Goal: Find specific page/section: Find specific page/section

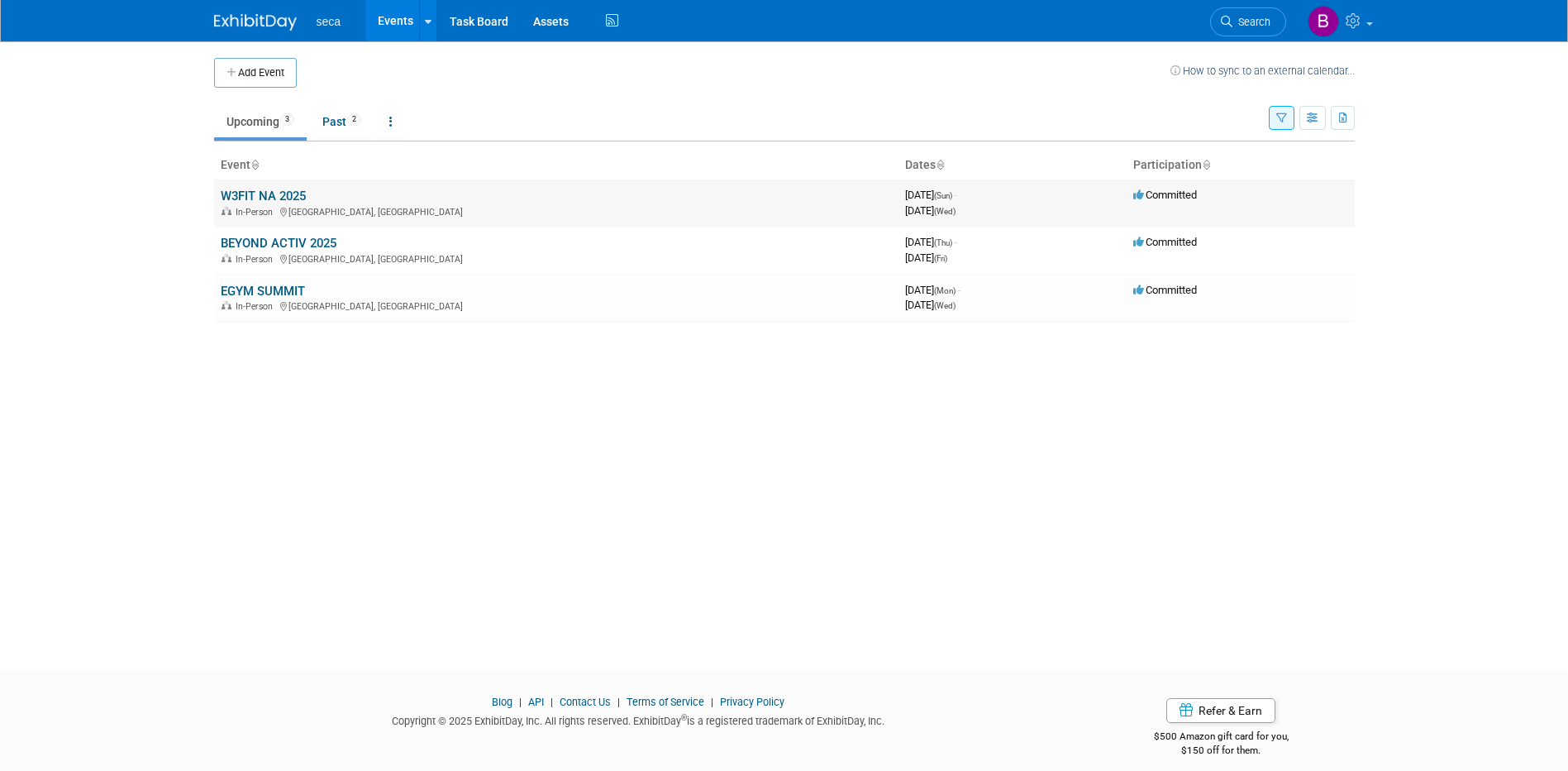
click at [270, 195] on link "W3FIT NA 2025" at bounding box center [263, 195] width 85 height 15
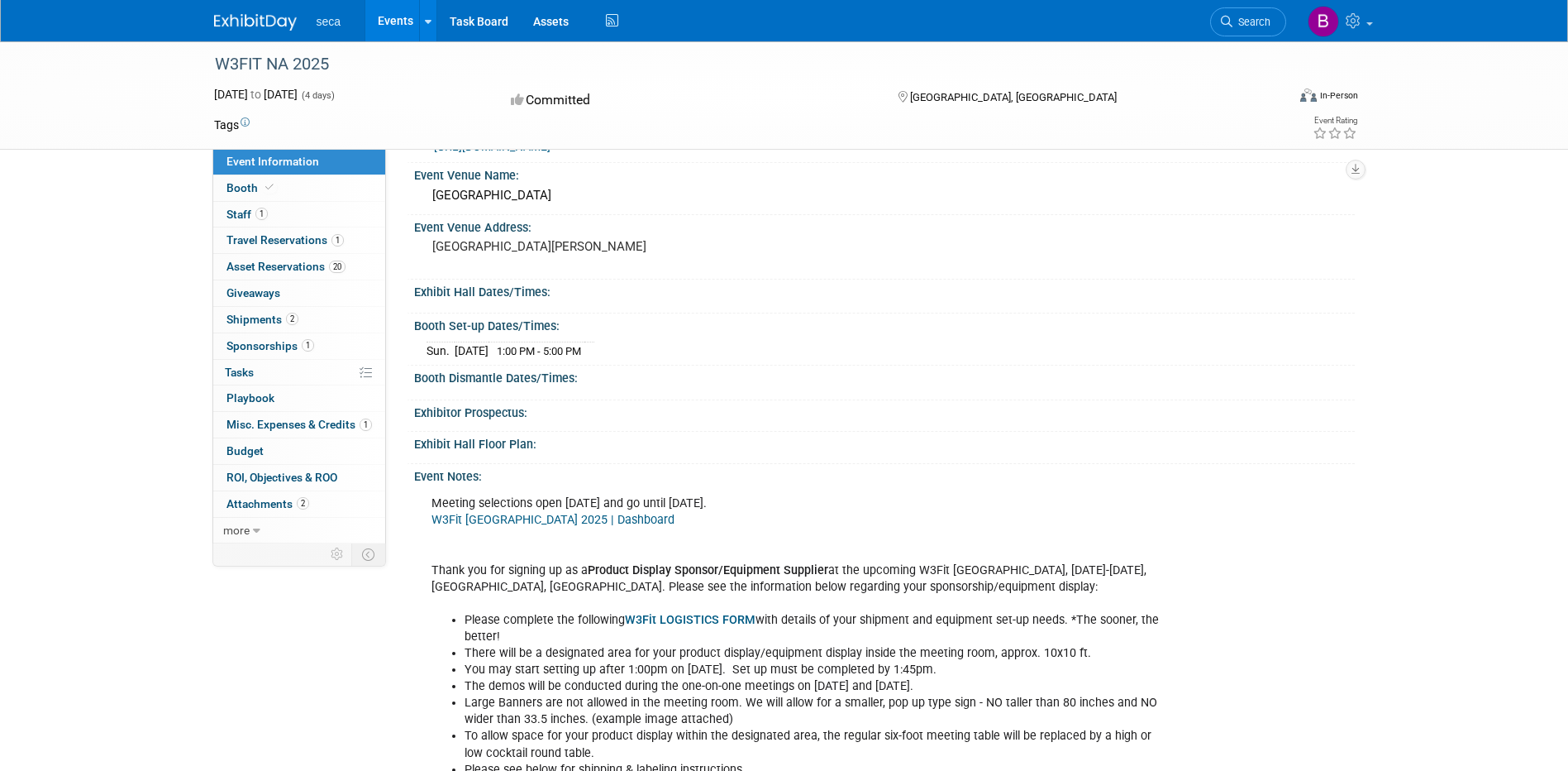
scroll to position [83, 0]
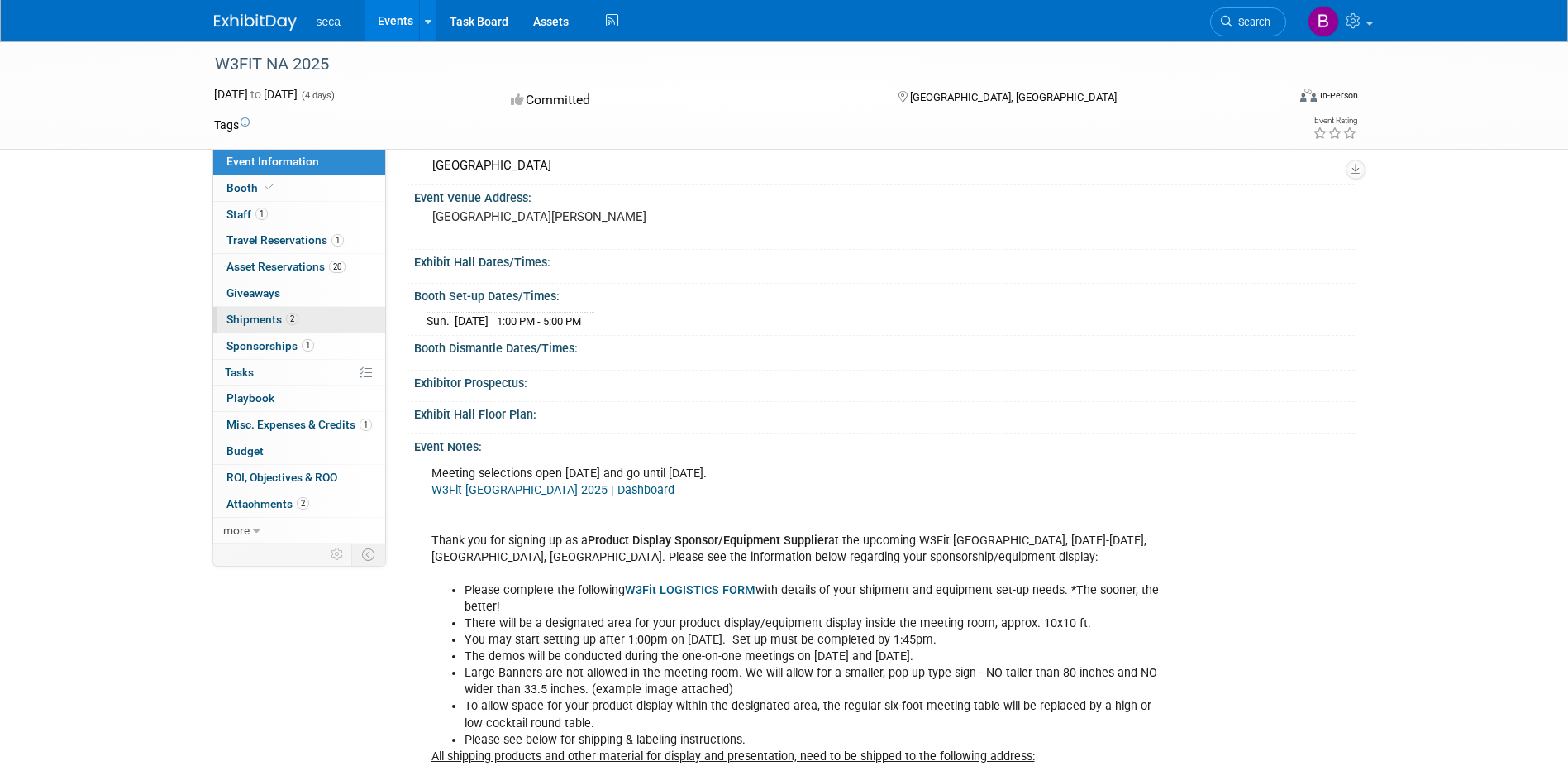
click at [319, 321] on link "2 Shipments 2" at bounding box center [299, 319] width 171 height 26
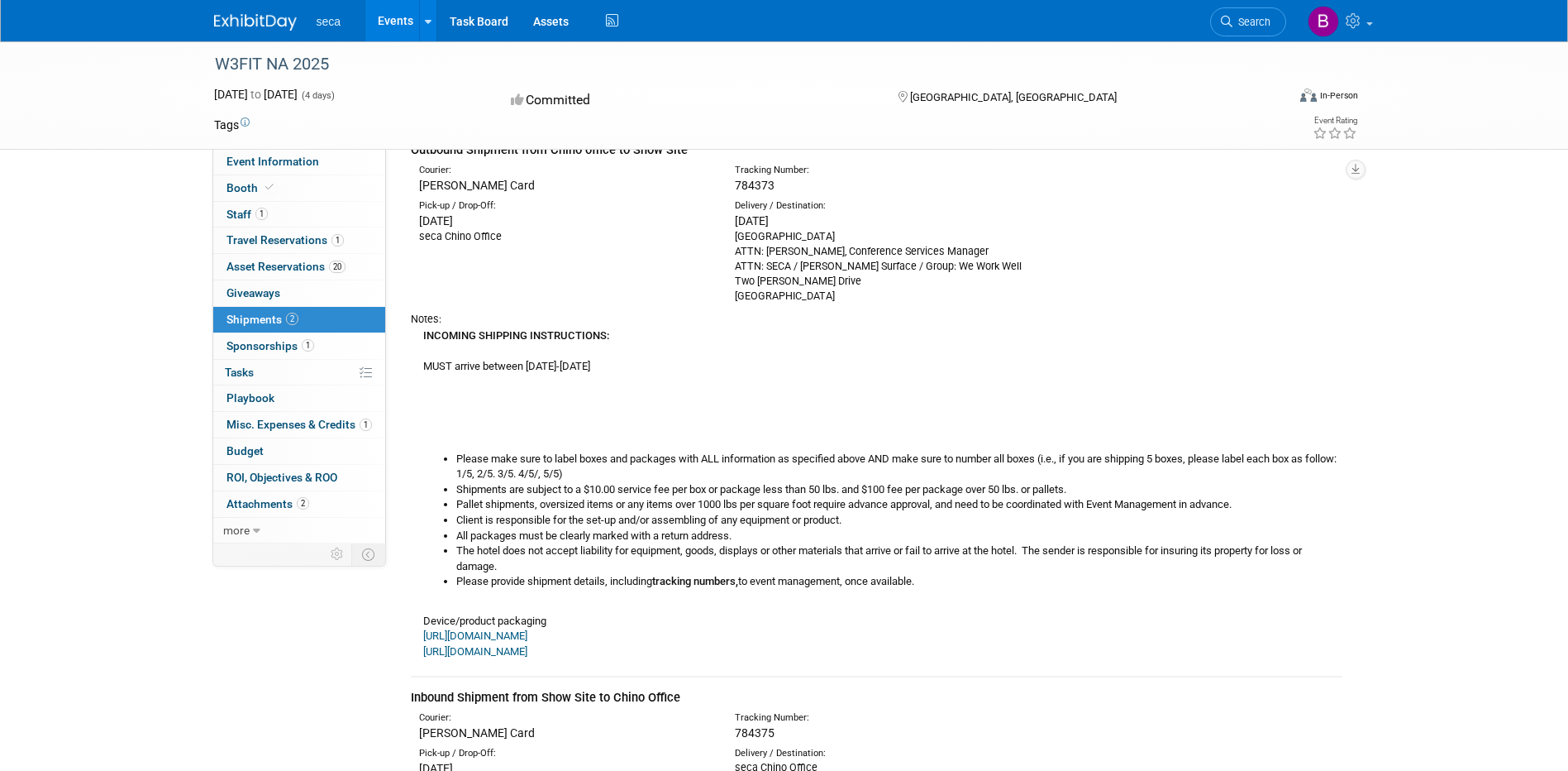
scroll to position [0, 0]
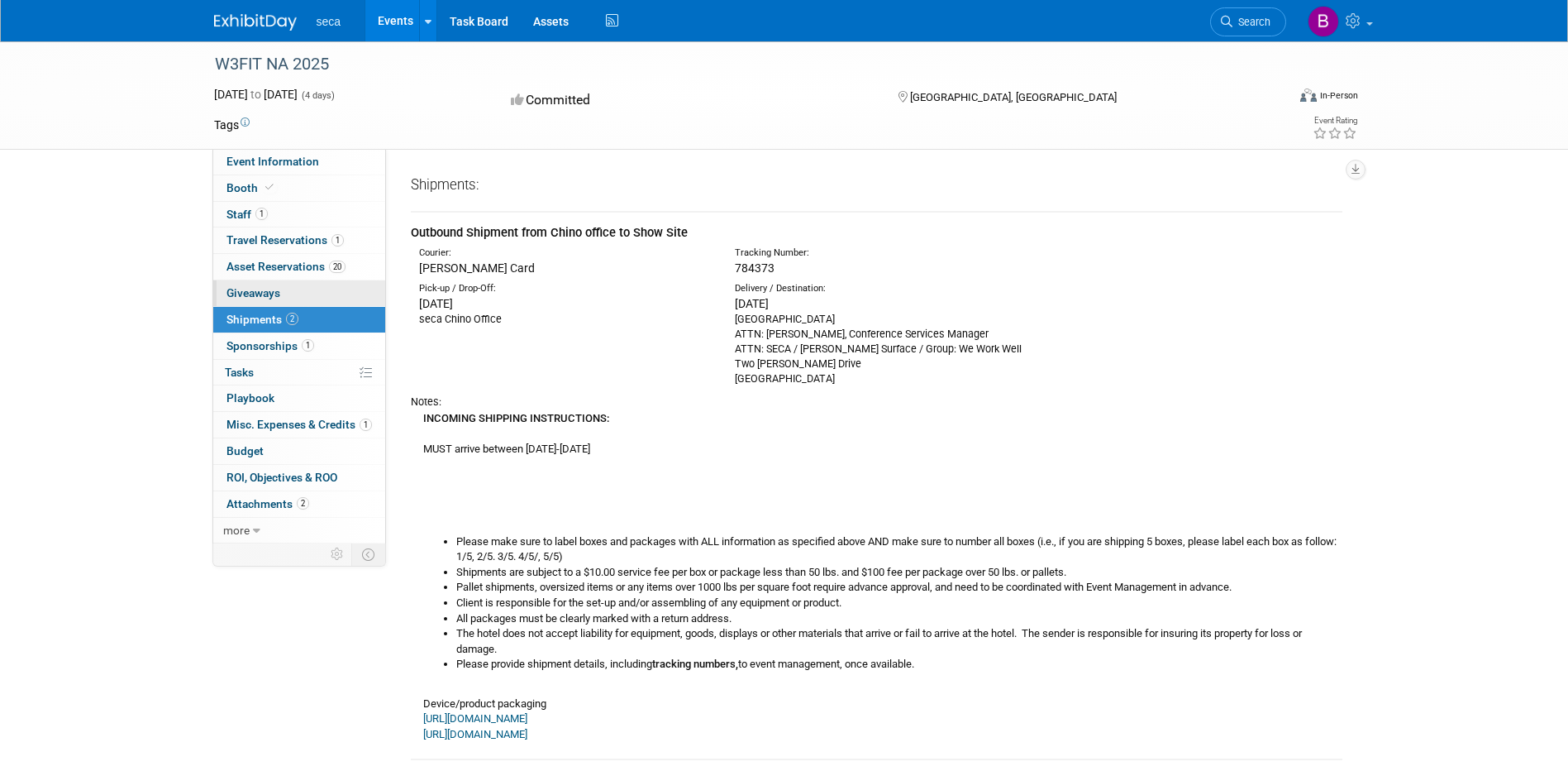
click at [286, 292] on link "0 Giveaways 0" at bounding box center [299, 293] width 171 height 26
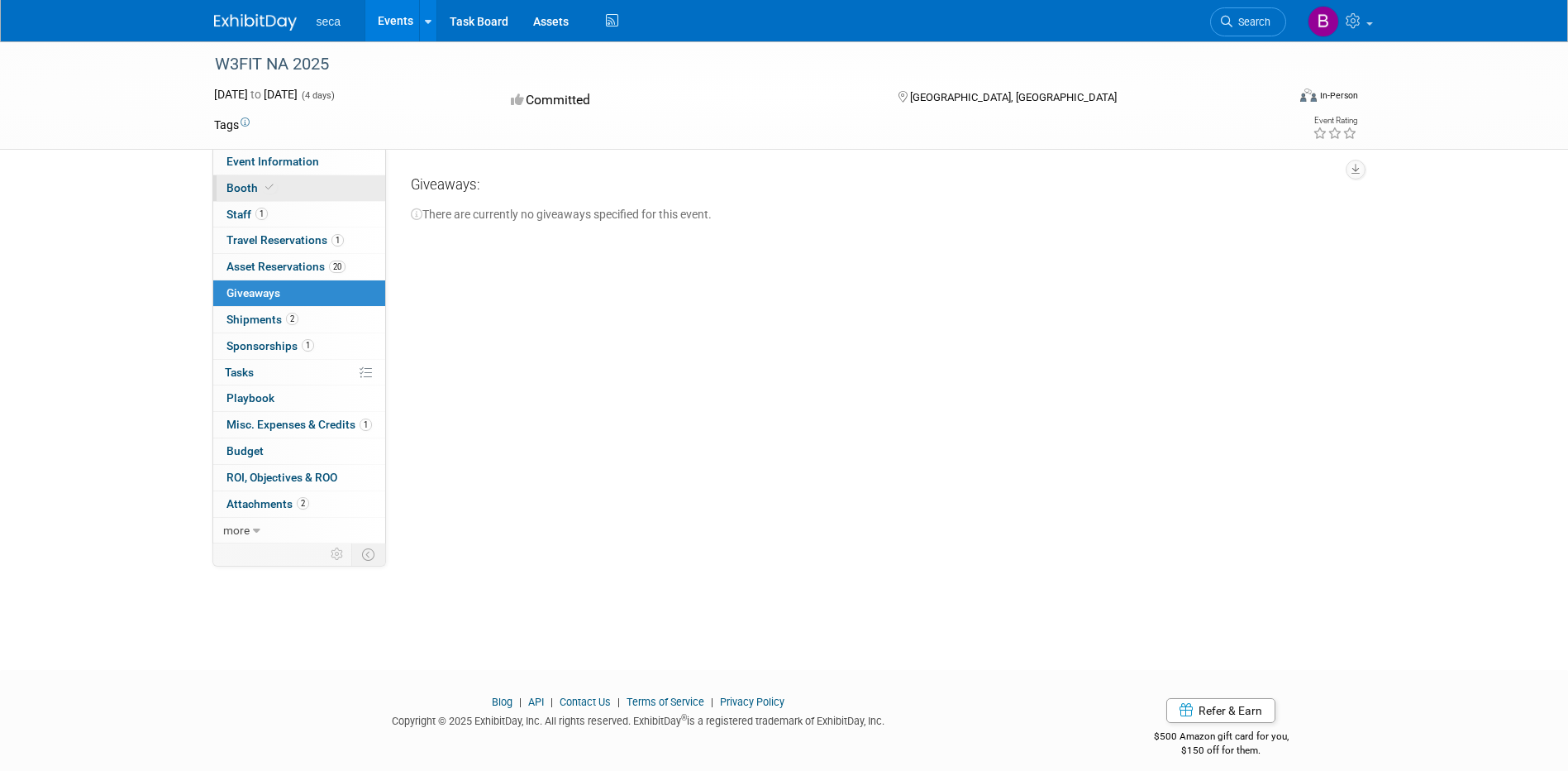
click at [253, 185] on span "Booth" at bounding box center [251, 187] width 50 height 13
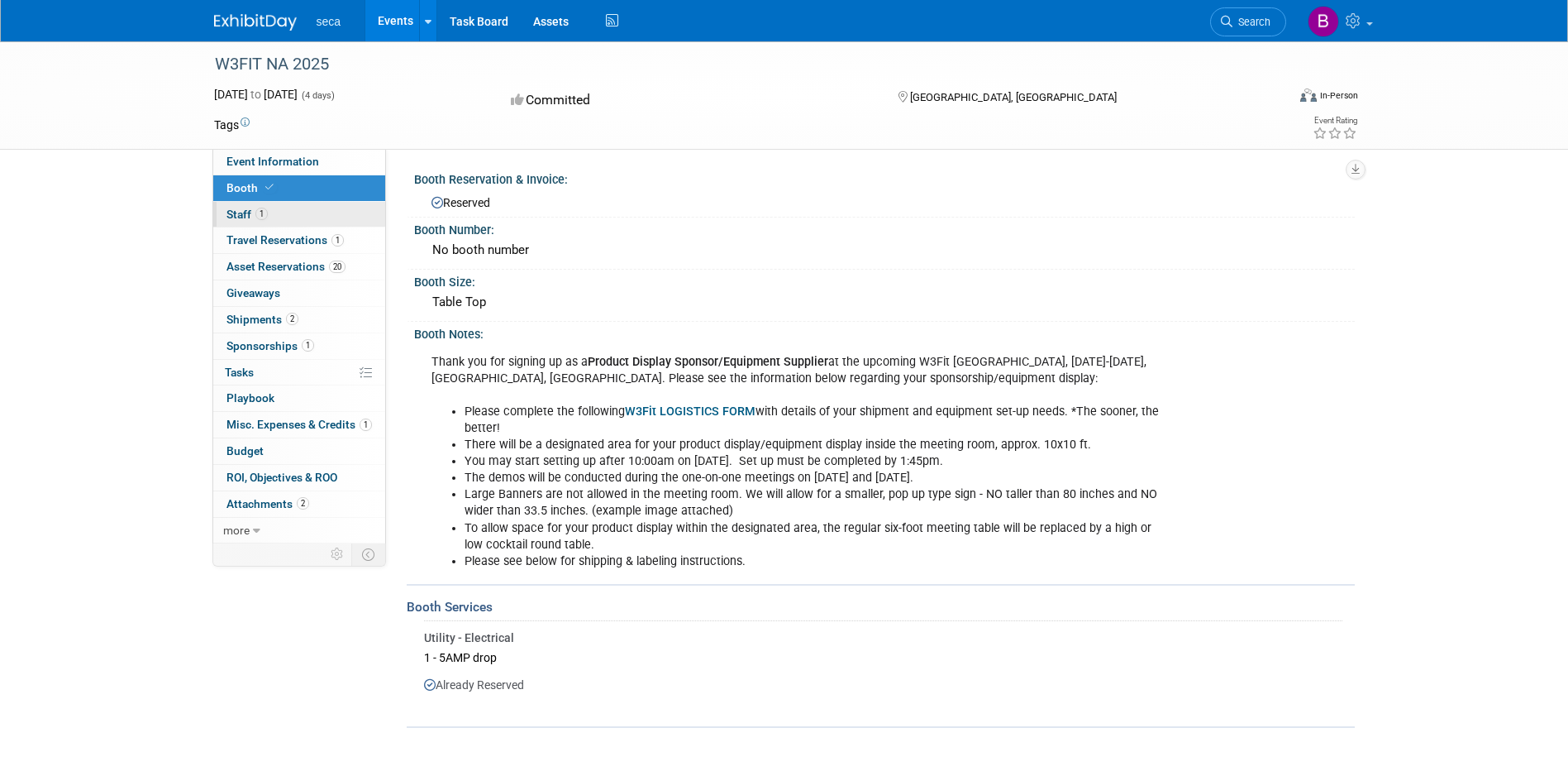
click at [255, 214] on span "1" at bounding box center [261, 214] width 13 height 13
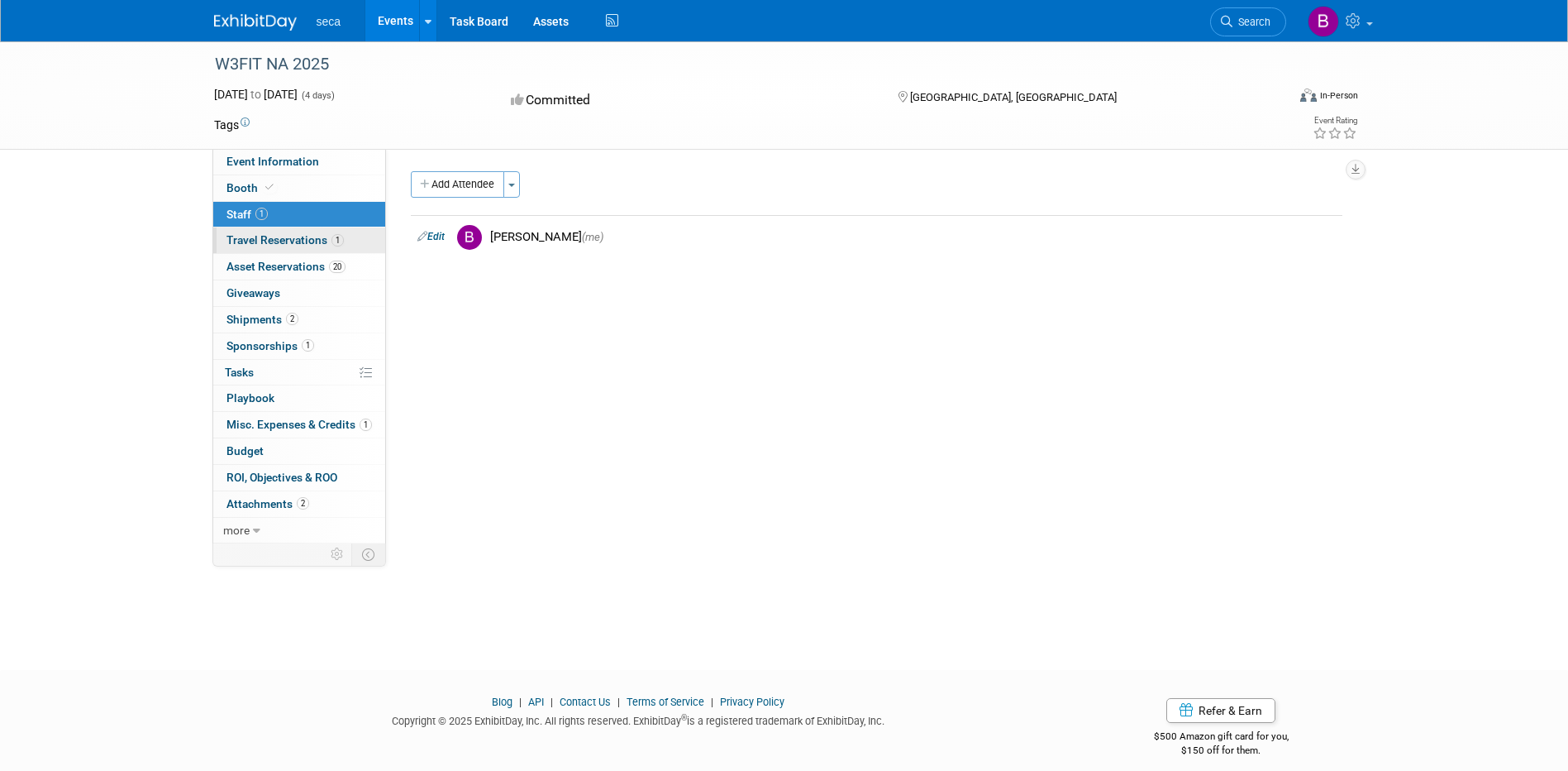
click at [257, 244] on span "Travel Reservations 1" at bounding box center [285, 240] width 117 height 13
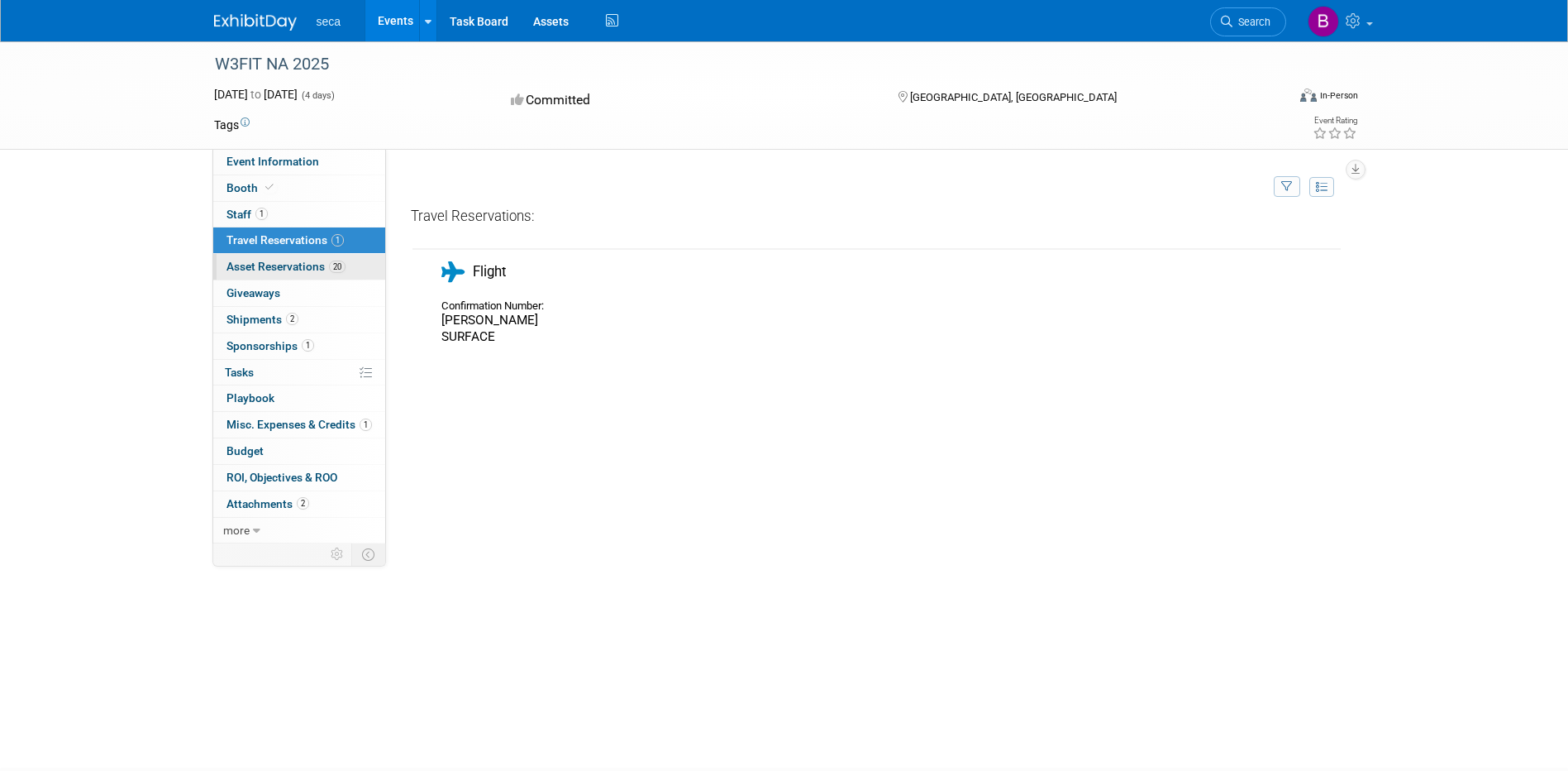
click at [267, 262] on span "Asset Reservations 20" at bounding box center [286, 265] width 119 height 13
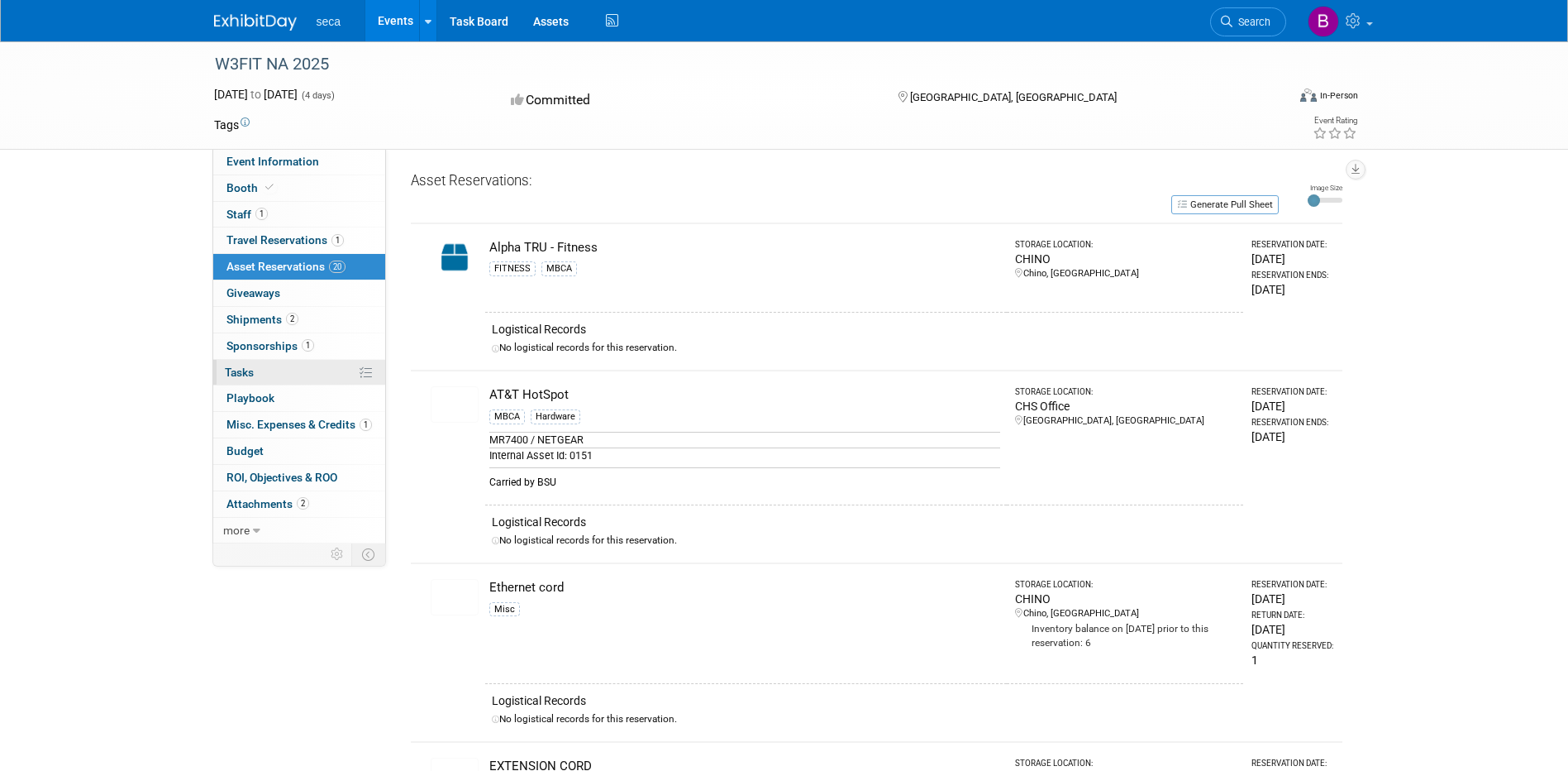
click at [223, 373] on link "0% Tasks 0%" at bounding box center [299, 373] width 171 height 26
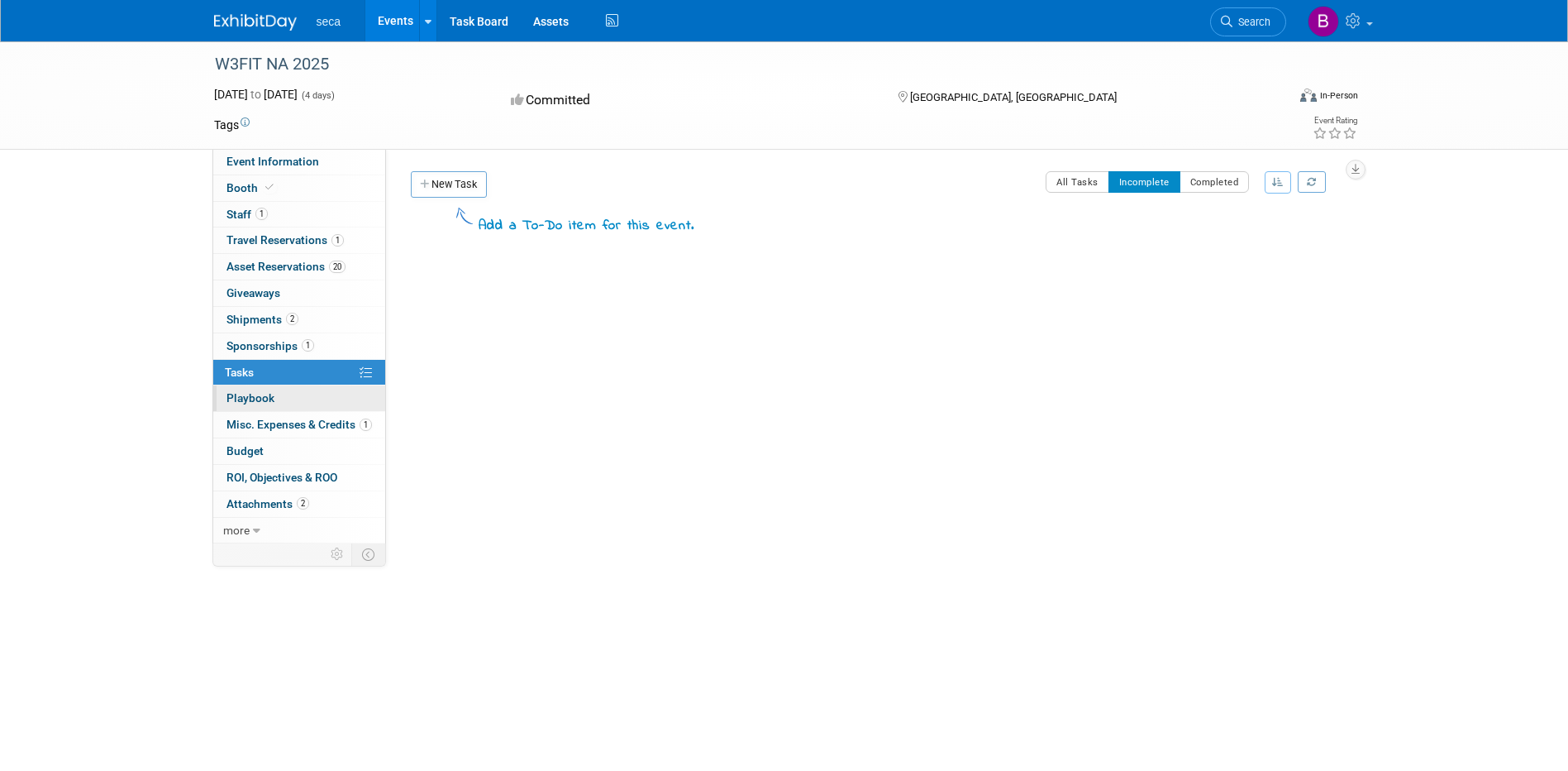
click at [254, 398] on span "Playbook 0" at bounding box center [250, 397] width 48 height 13
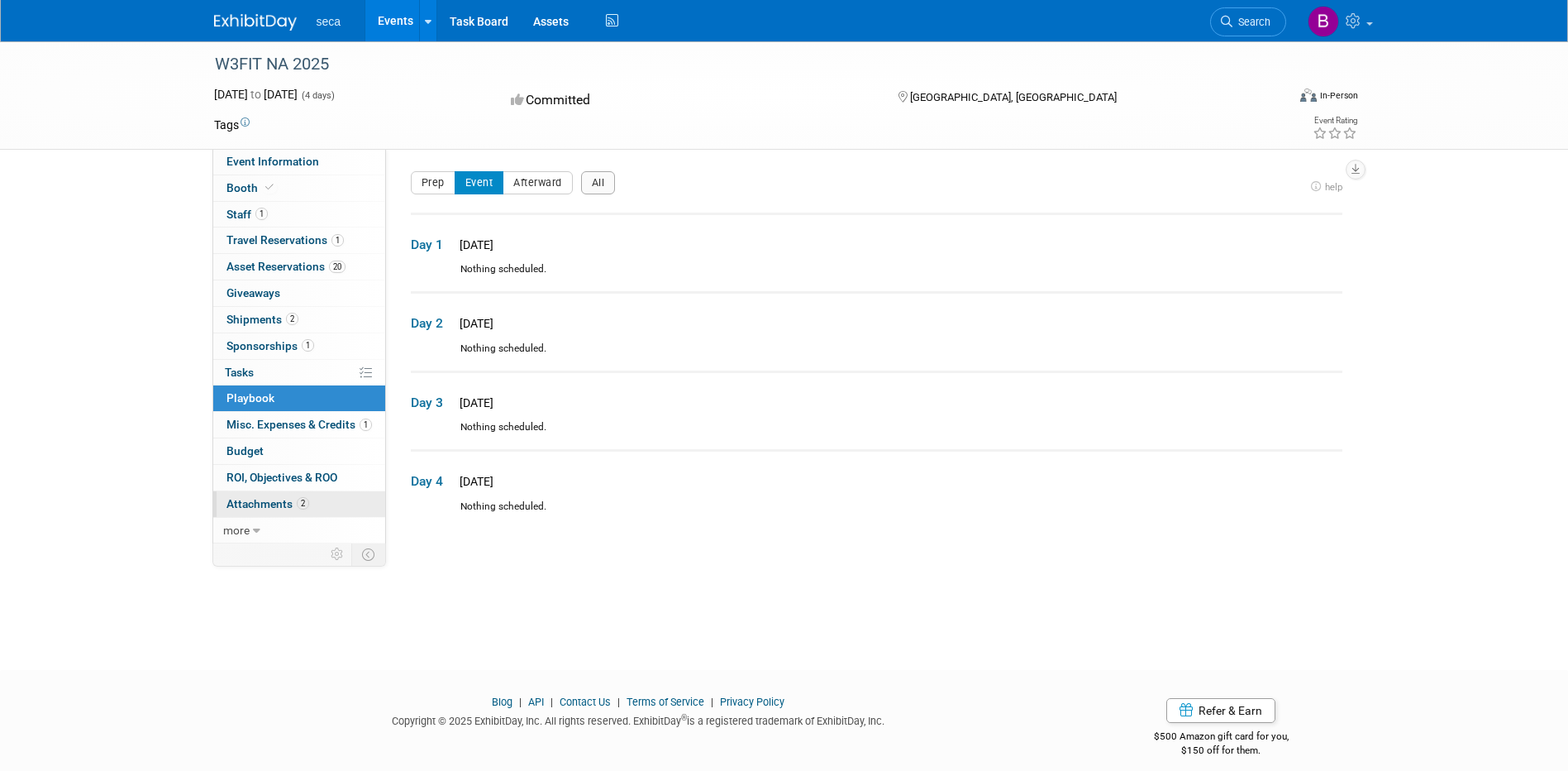
click at [278, 508] on span "Attachments 2" at bounding box center [268, 503] width 83 height 13
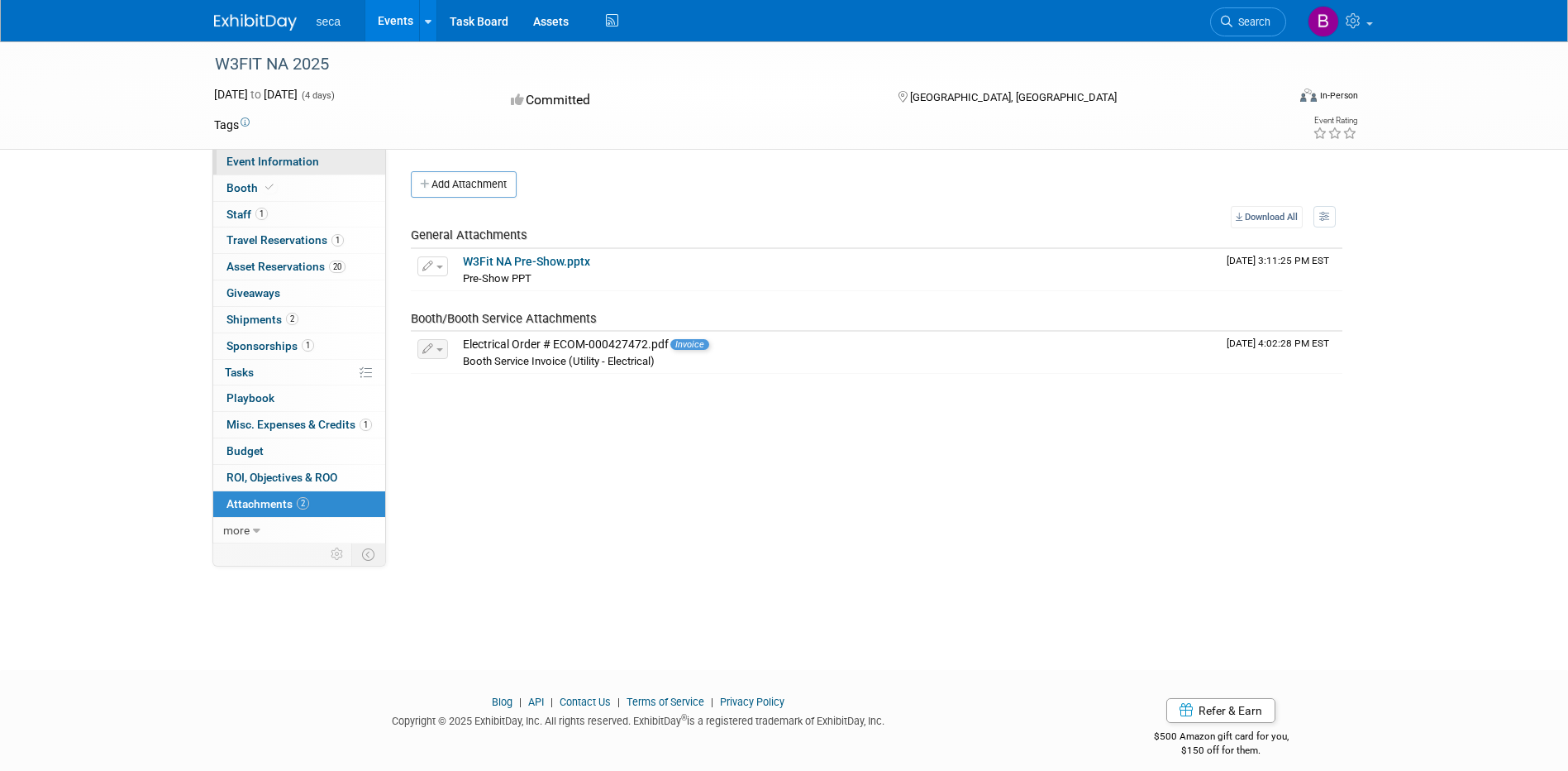
click at [243, 161] on span "Event Information" at bounding box center [273, 161] width 93 height 13
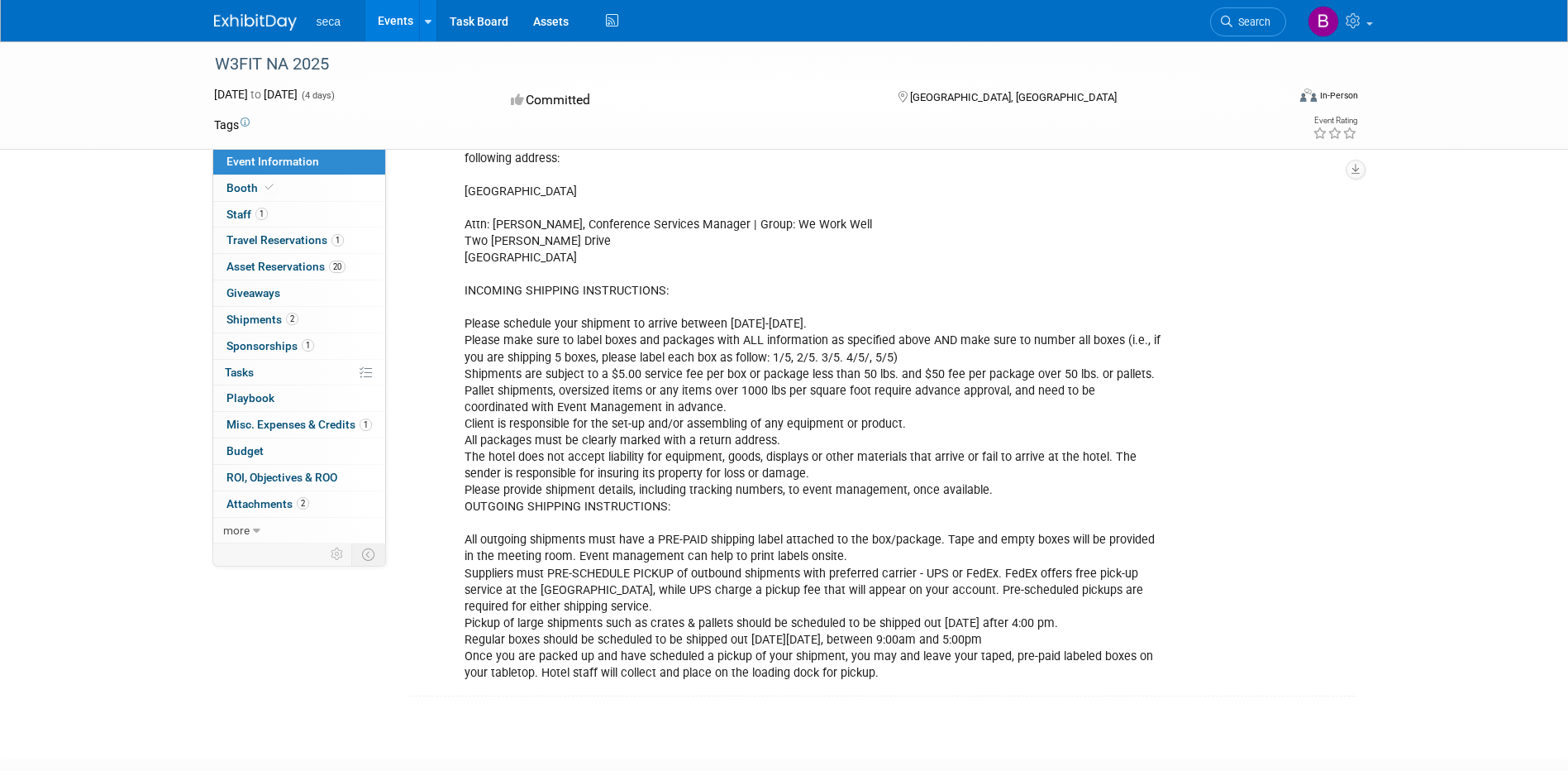
scroll to position [910, 0]
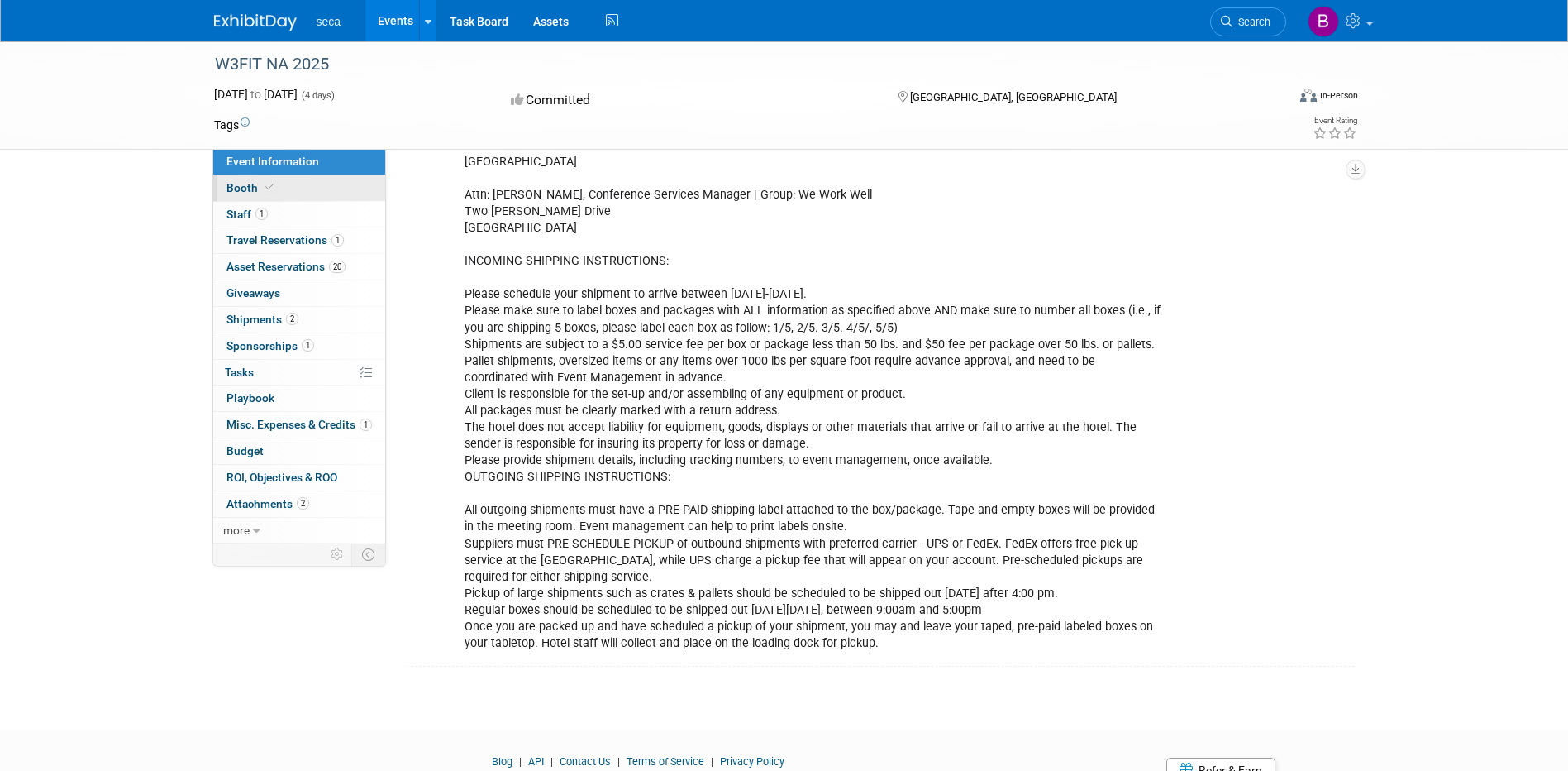
click at [239, 193] on span "Booth" at bounding box center [251, 187] width 50 height 13
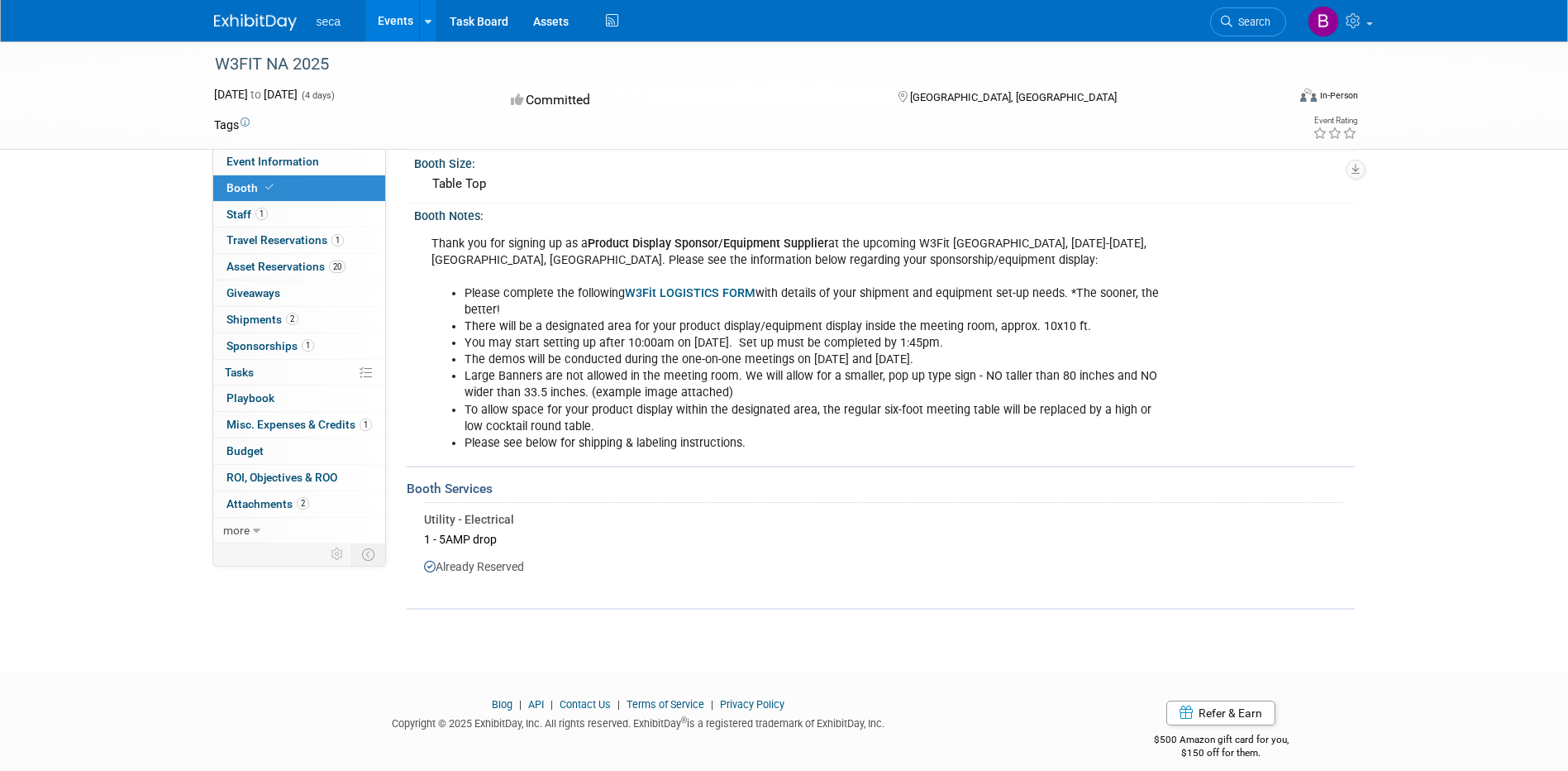
scroll to position [136, 0]
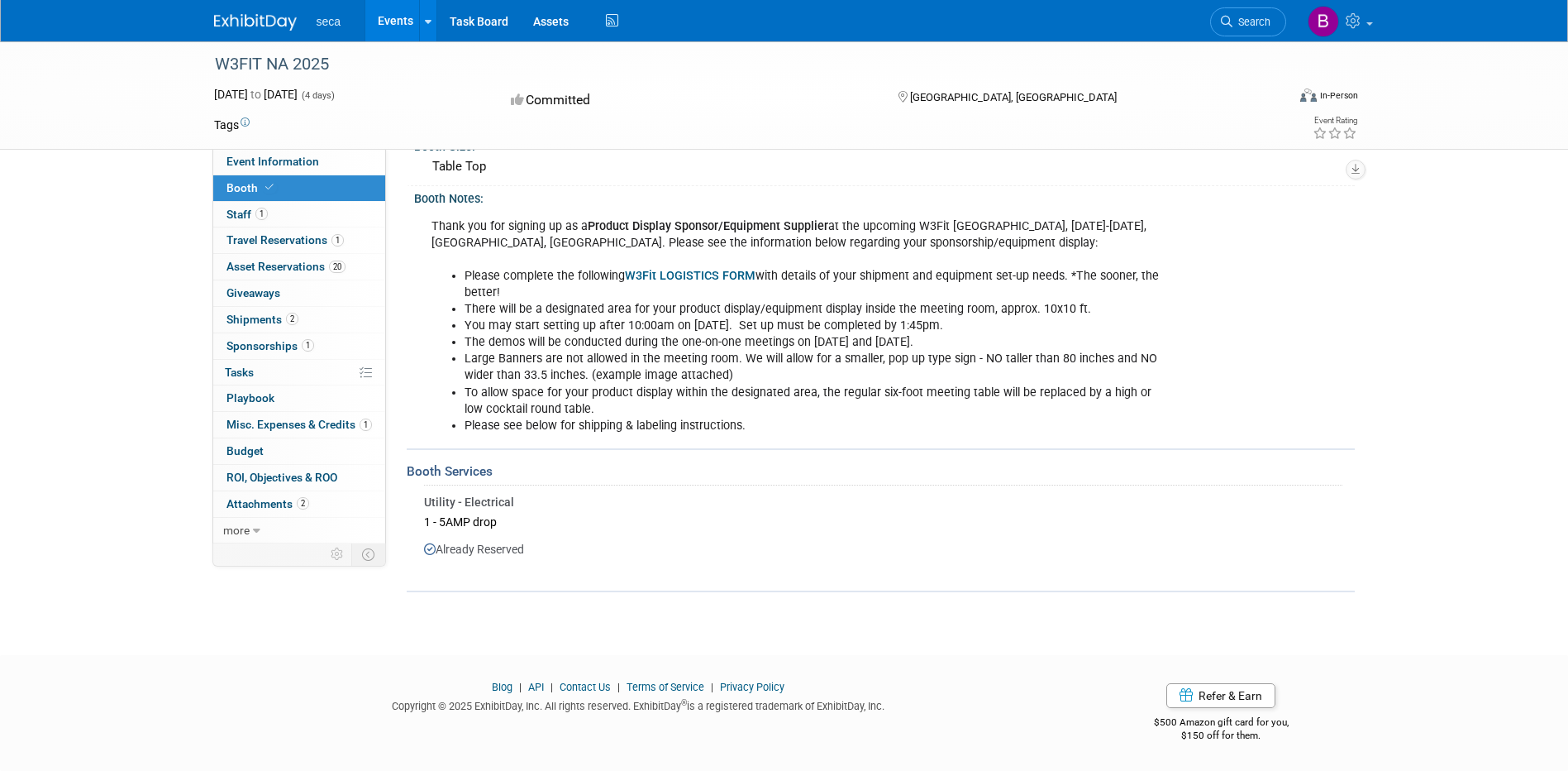
click at [234, 200] on link "Booth" at bounding box center [299, 188] width 171 height 26
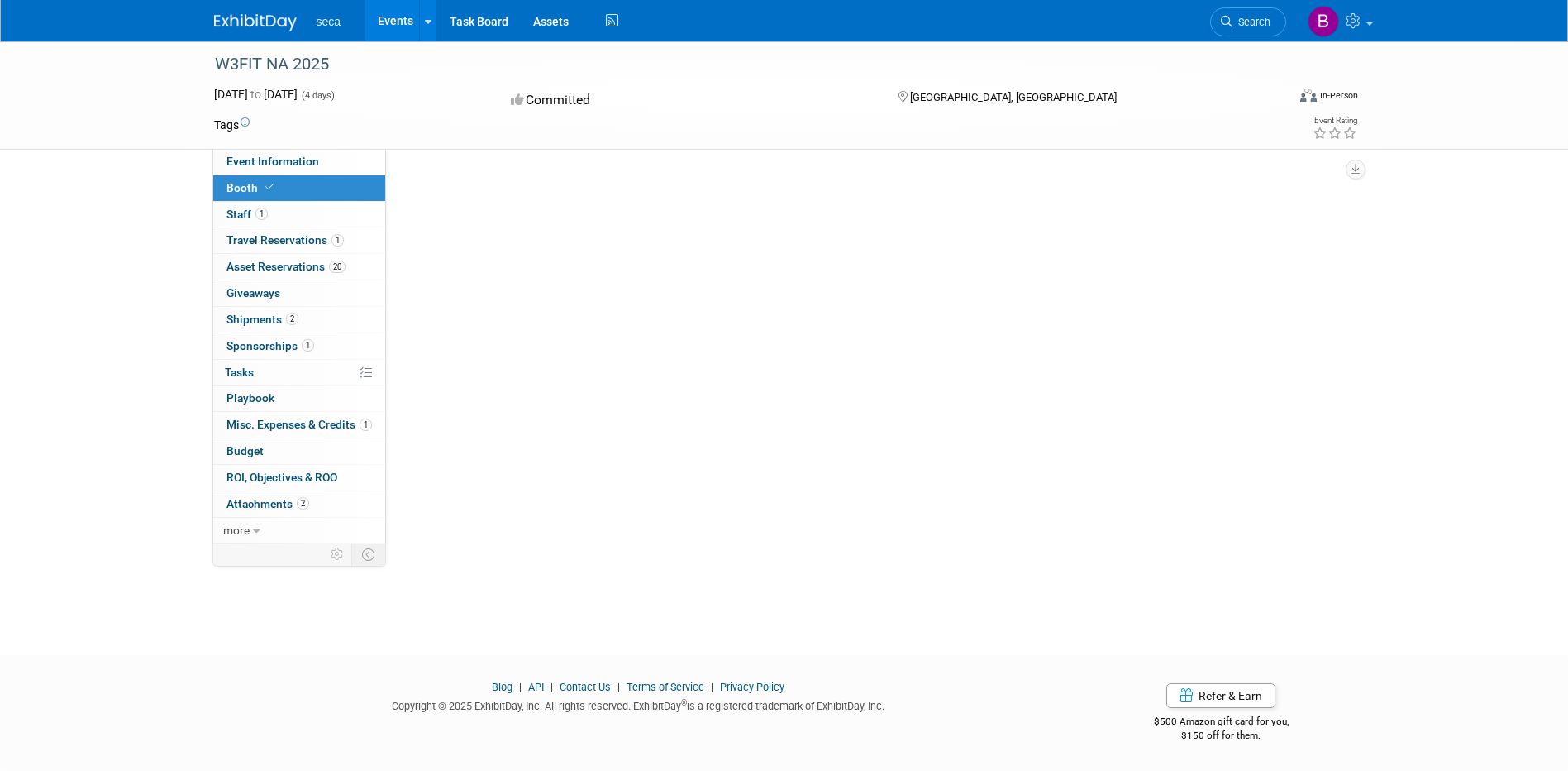
scroll to position [0, 0]
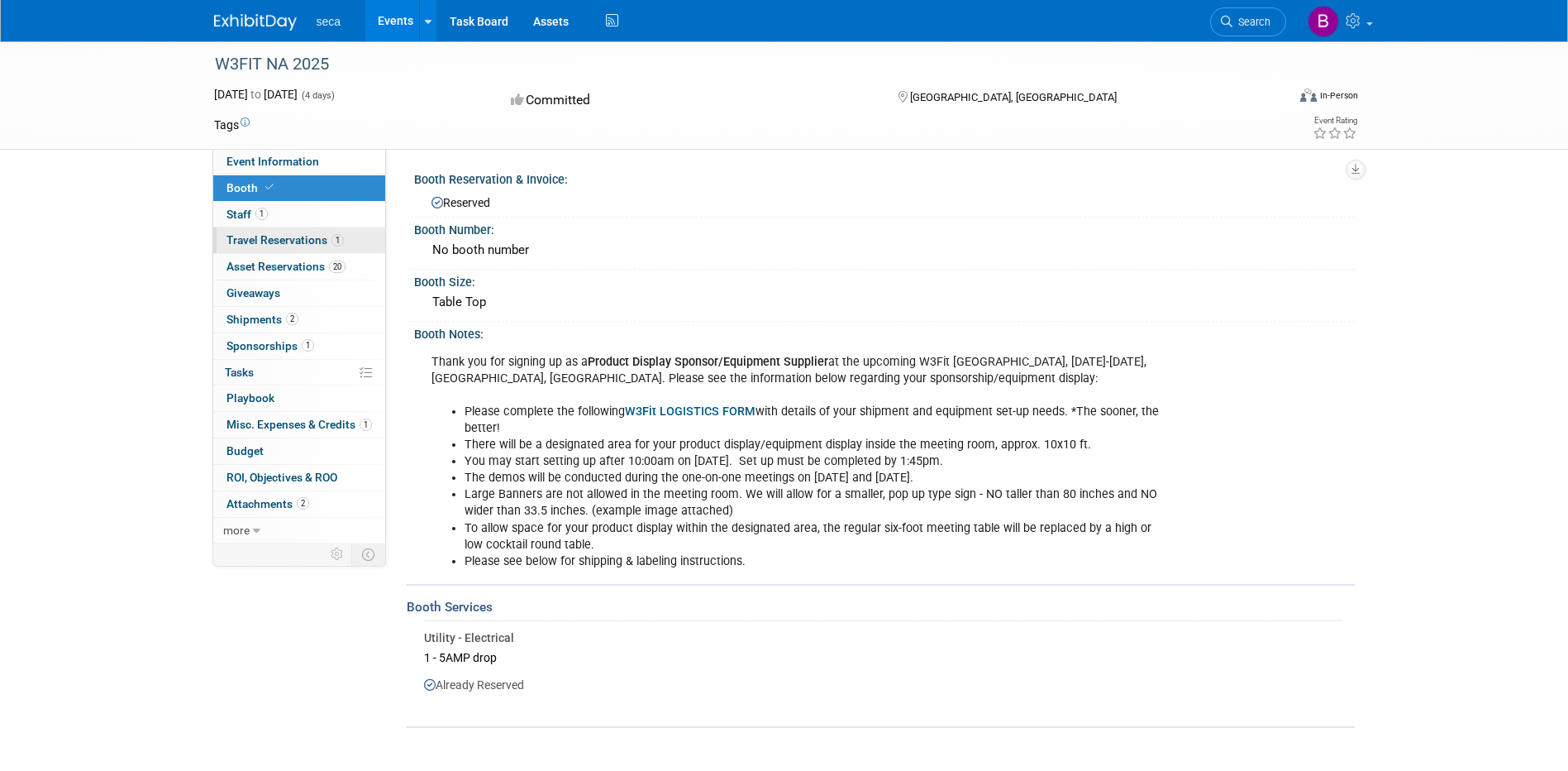
click at [249, 239] on span "Travel Reservations 1" at bounding box center [285, 240] width 117 height 13
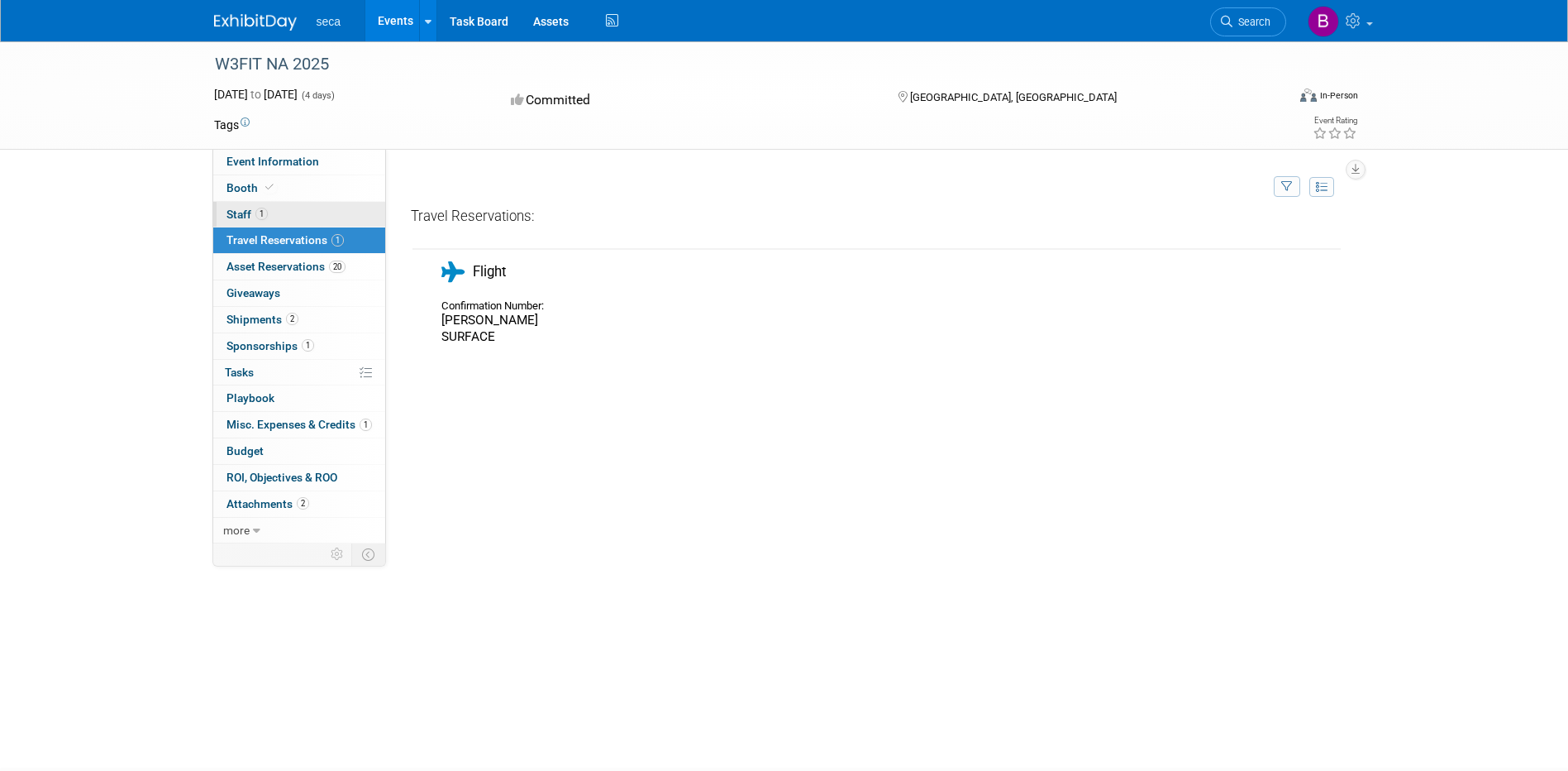
click at [244, 219] on span "Staff 1" at bounding box center [247, 214] width 41 height 13
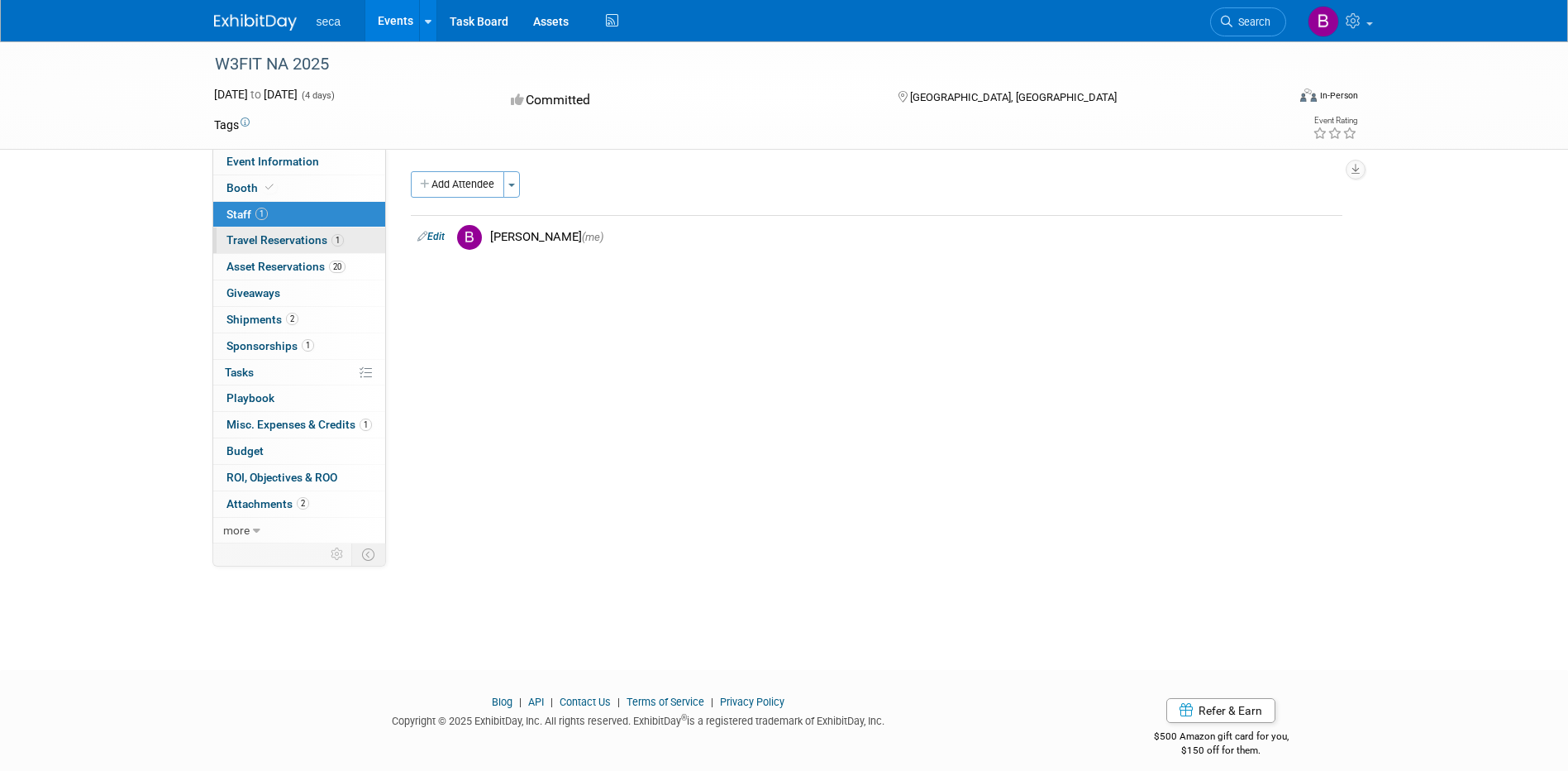
click at [249, 244] on span "Travel Reservations 1" at bounding box center [285, 240] width 117 height 13
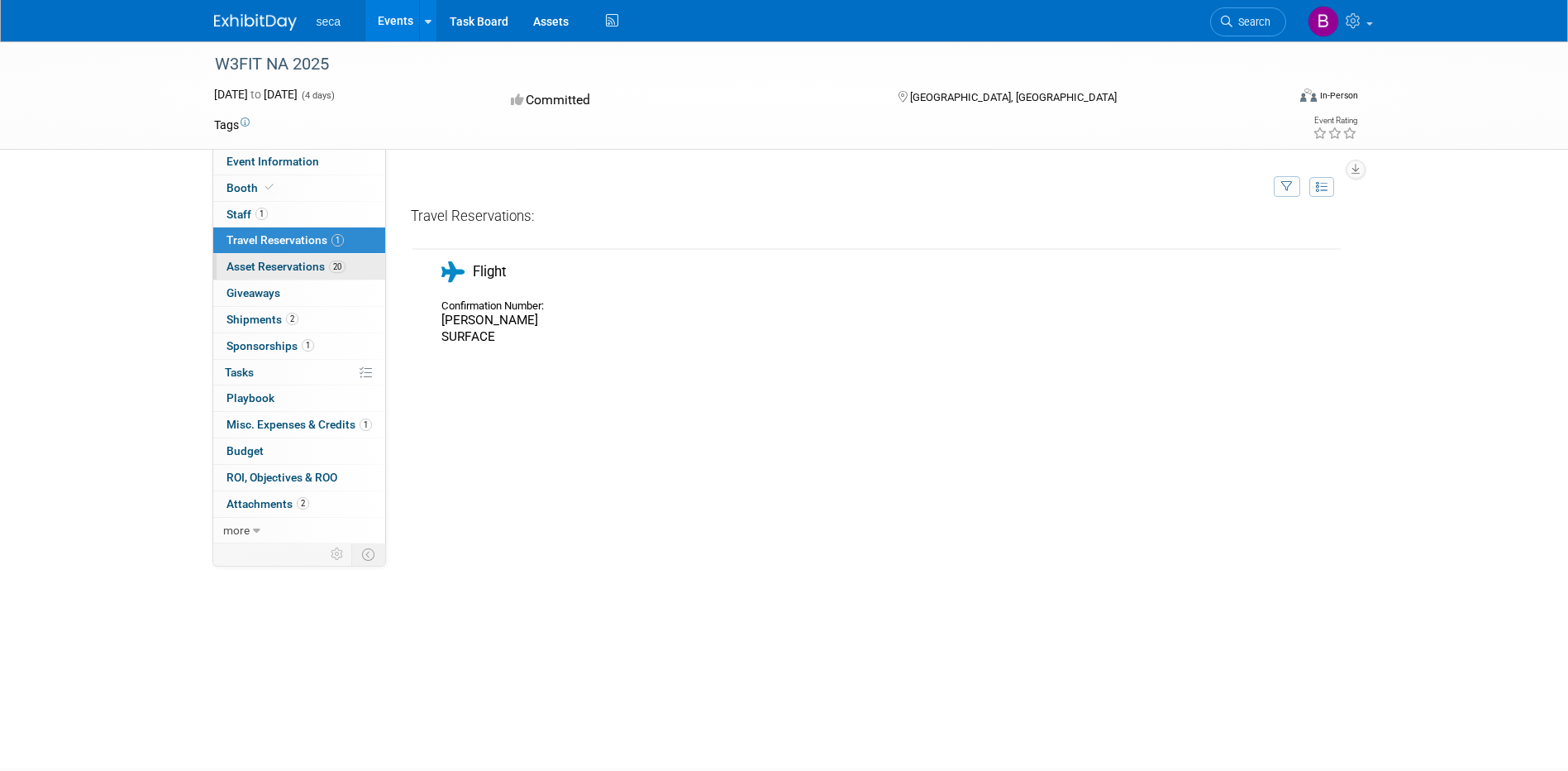
click at [251, 263] on span "Asset Reservations 20" at bounding box center [286, 265] width 119 height 13
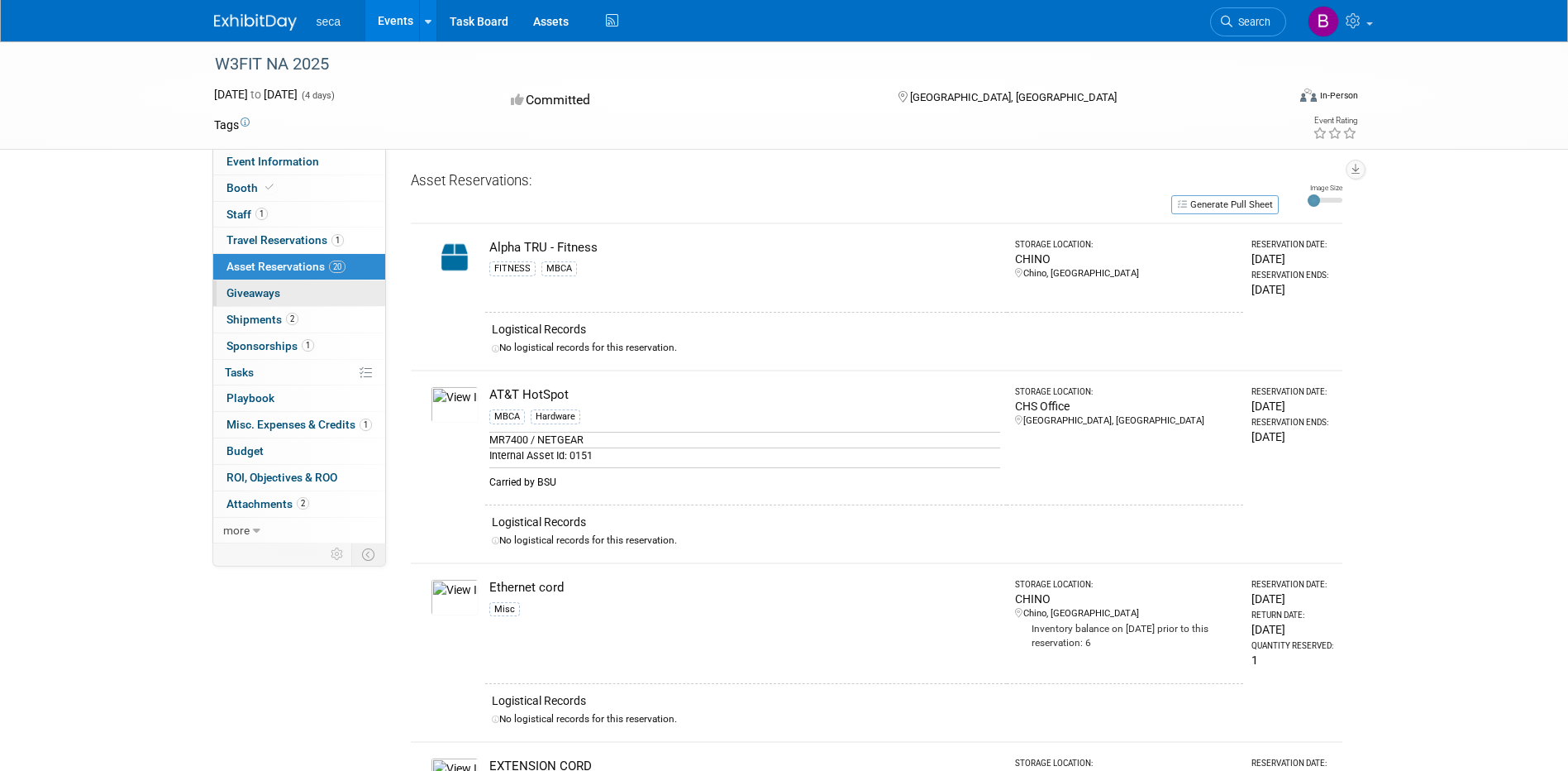
click at [254, 288] on span "Giveaways 0" at bounding box center [253, 292] width 54 height 13
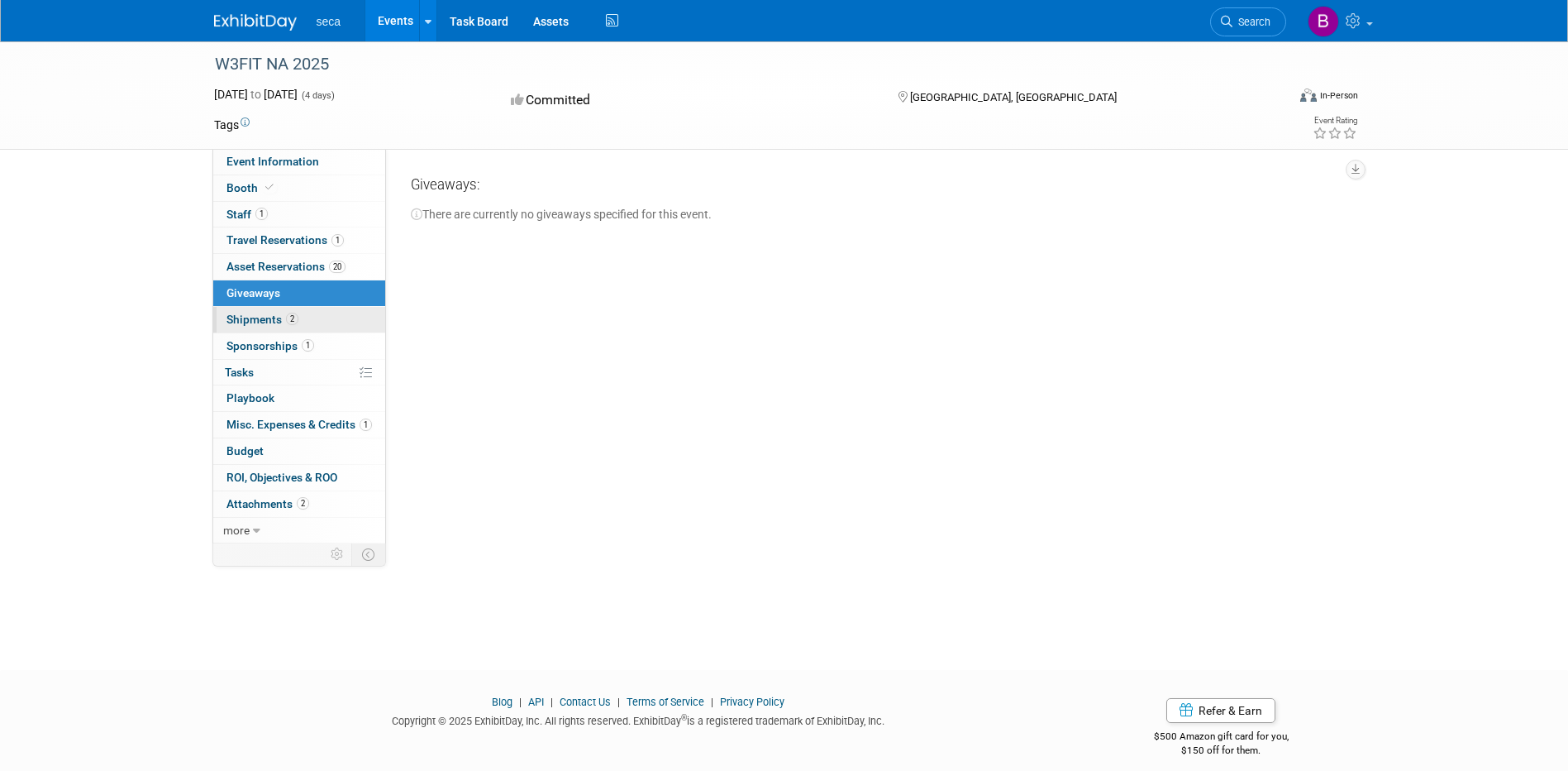
click at [259, 321] on span "Shipments 2" at bounding box center [262, 318] width 72 height 13
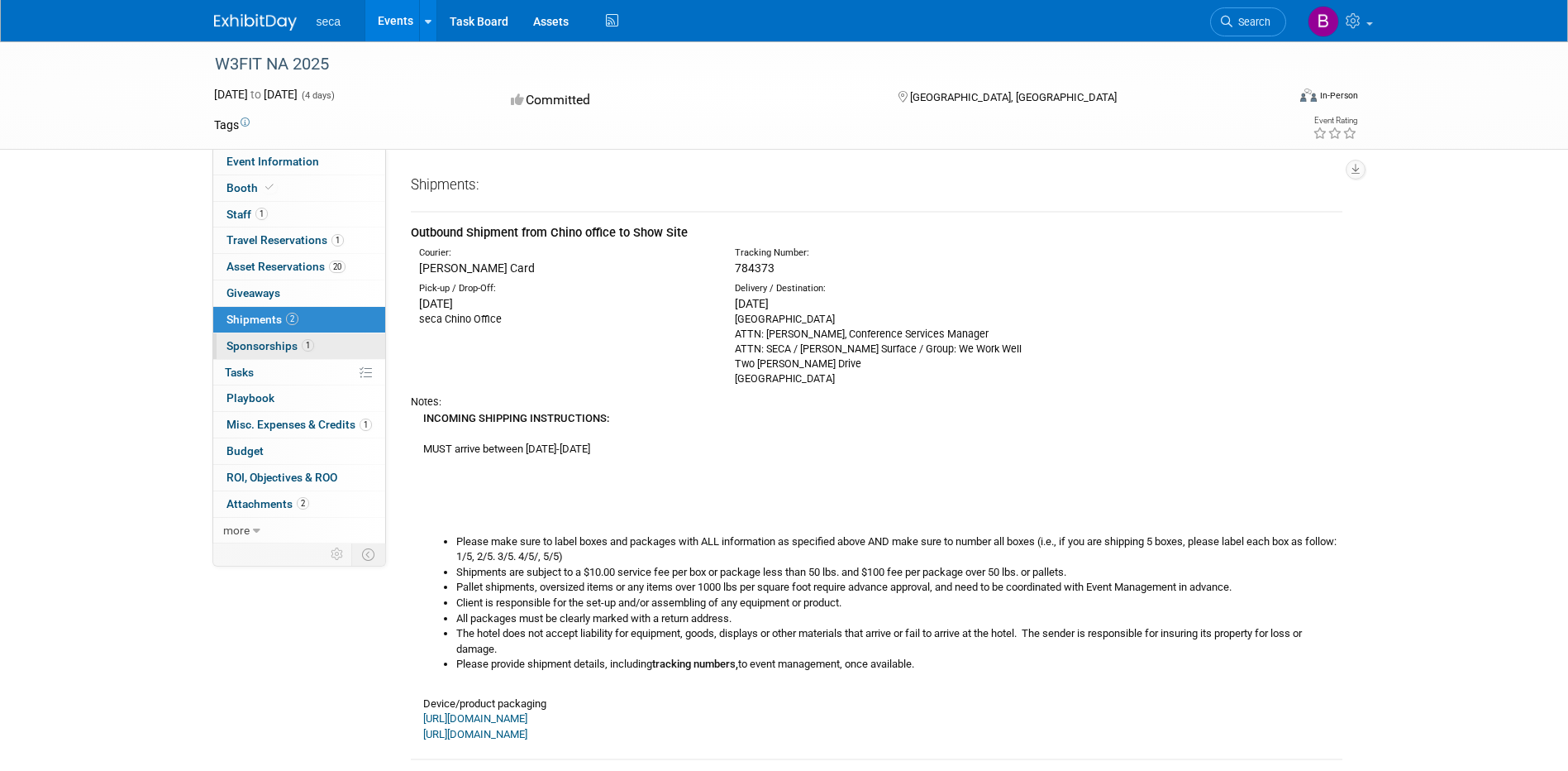
click at [242, 344] on span "Sponsorships 1" at bounding box center [270, 345] width 88 height 13
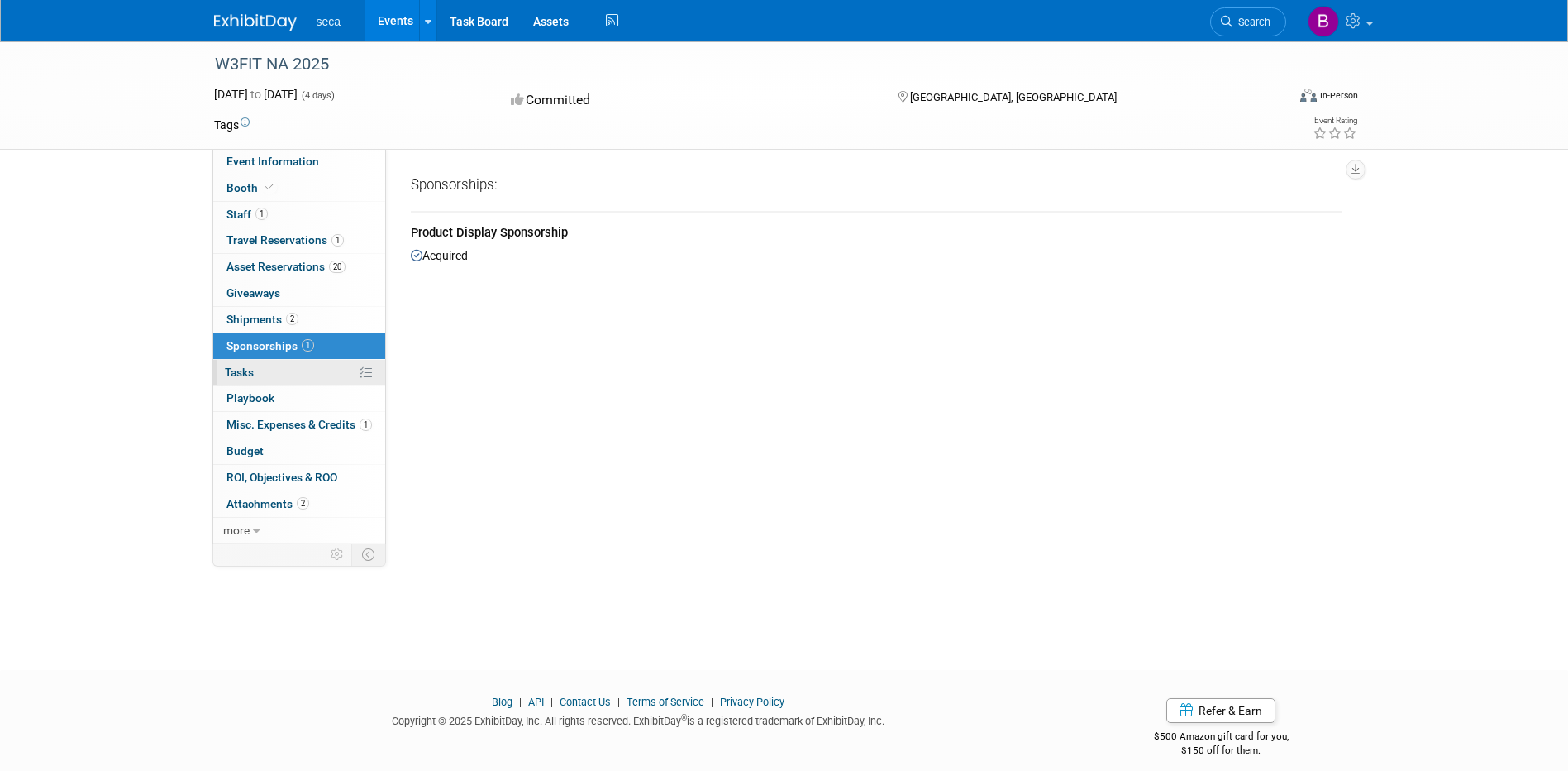
click at [239, 373] on span "Tasks 0%" at bounding box center [239, 372] width 29 height 13
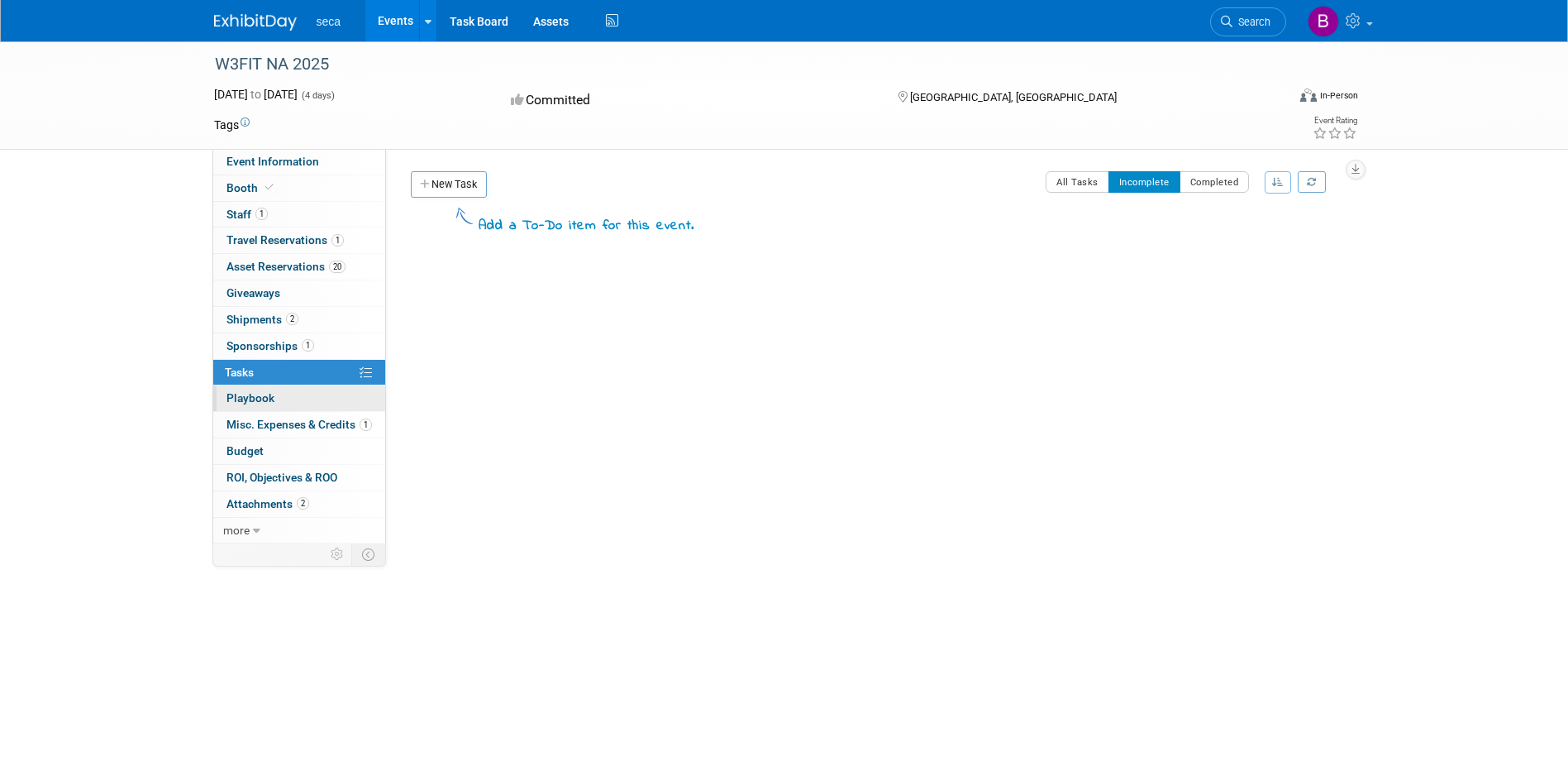
click at [239, 396] on span "Playbook 0" at bounding box center [250, 397] width 48 height 13
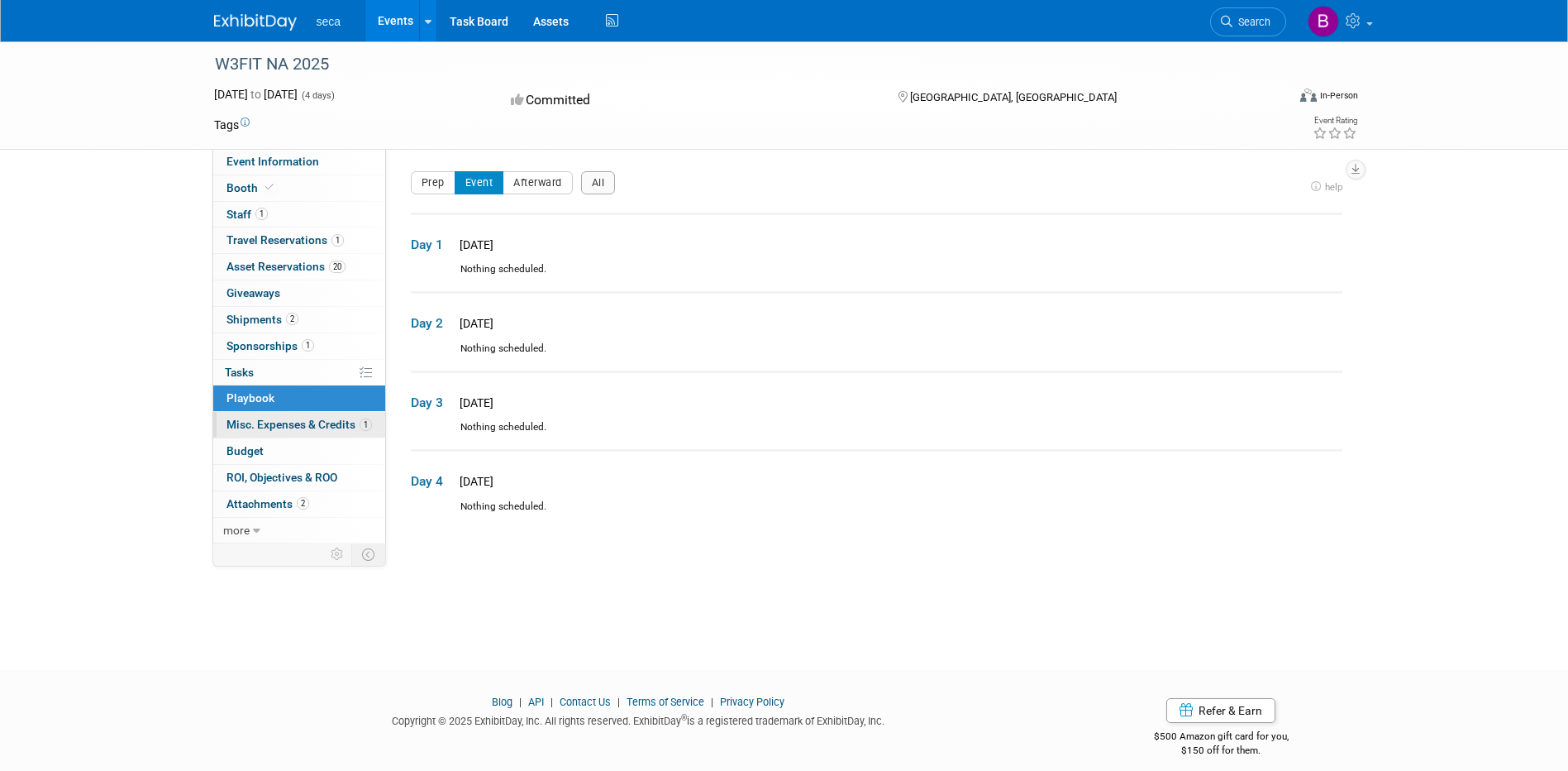
click at [244, 423] on span "Misc. Expenses & Credits 1" at bounding box center [300, 424] width 146 height 13
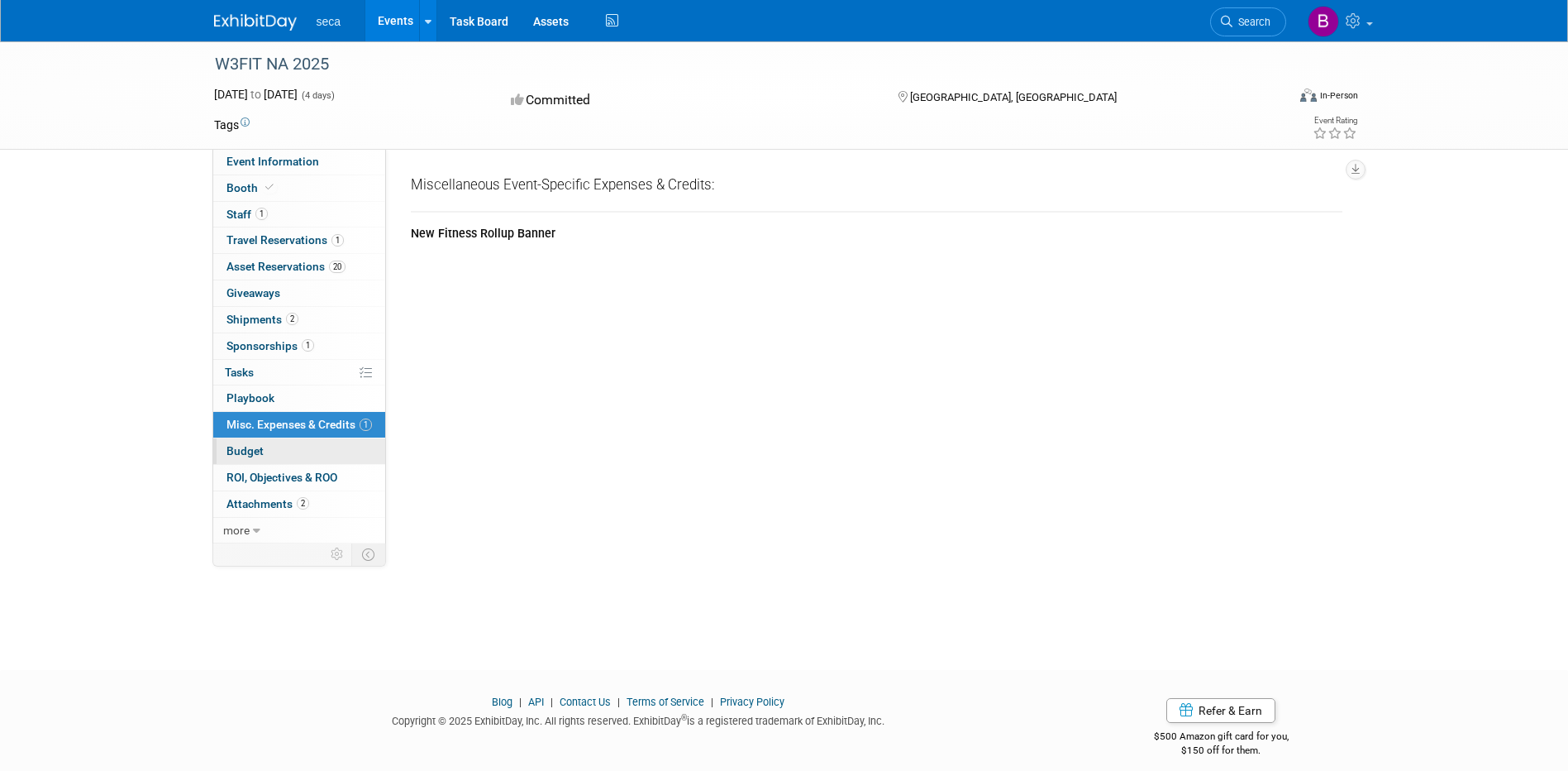
click at [249, 453] on span "Budget" at bounding box center [245, 450] width 37 height 13
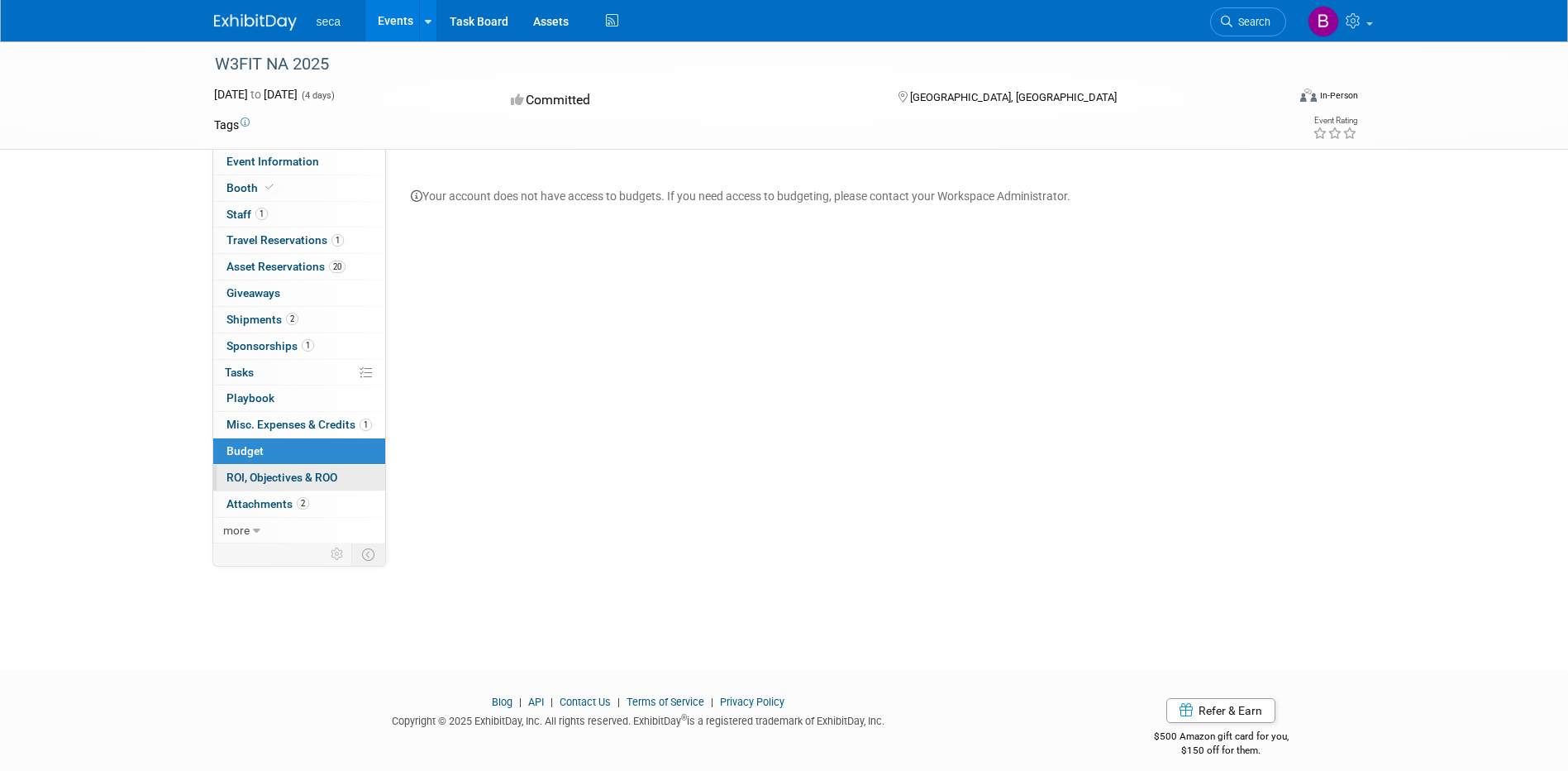
click at [253, 479] on span "ROI, Objectives & ROO 0" at bounding box center [282, 476] width 110 height 13
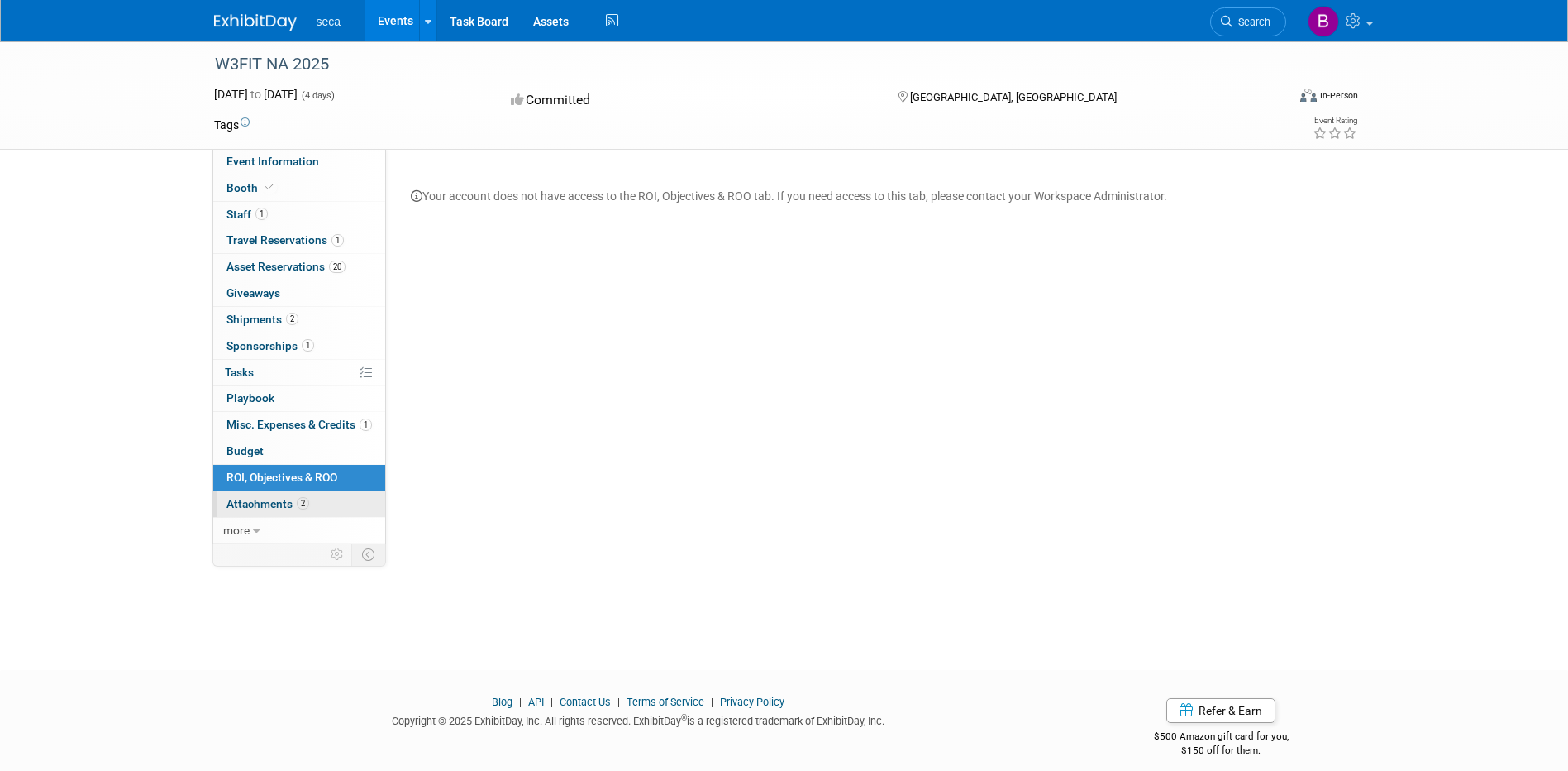
click at [257, 505] on span "Attachments 2" at bounding box center [268, 503] width 83 height 13
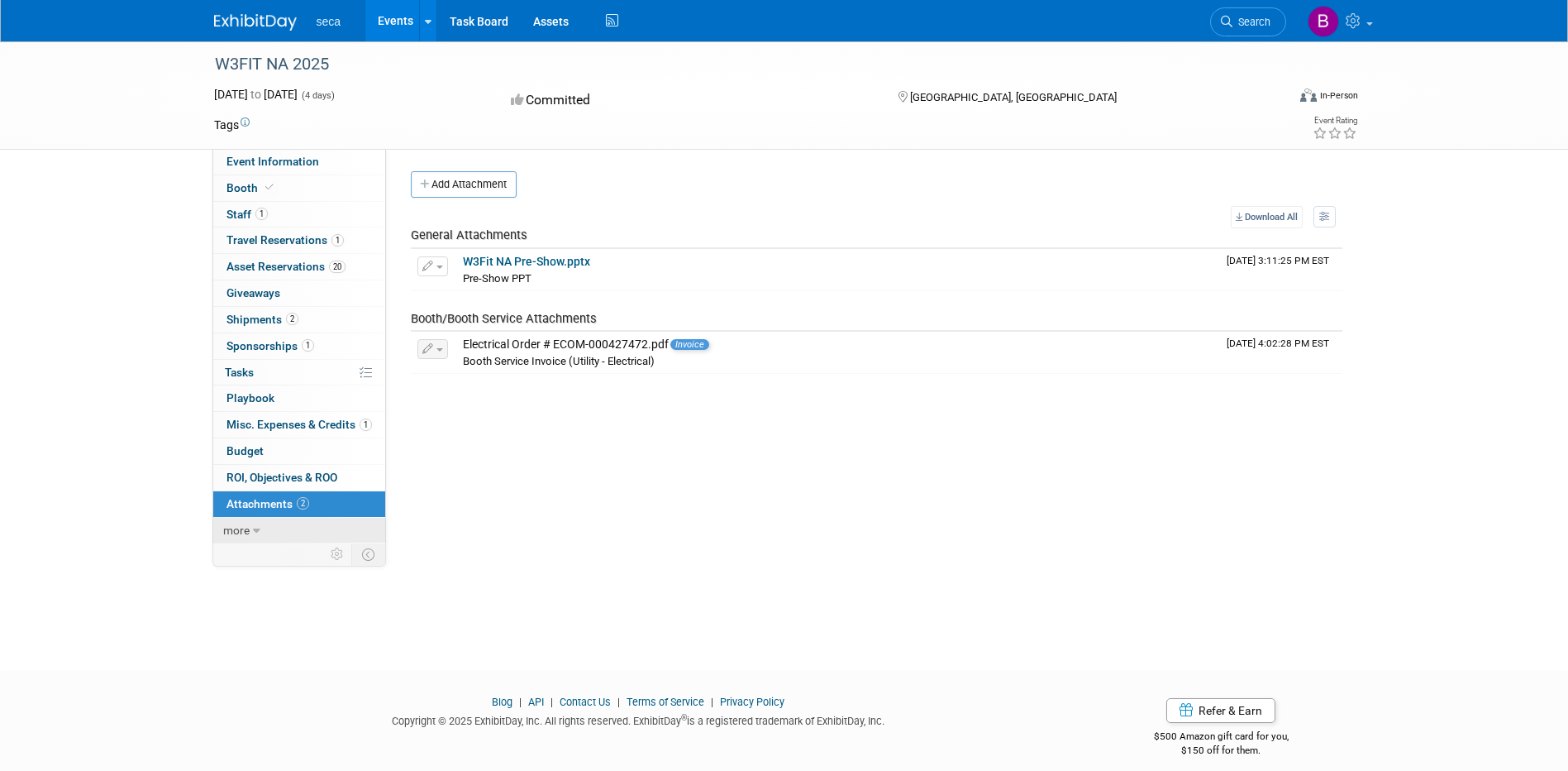
click at [253, 533] on icon at bounding box center [257, 531] width 8 height 12
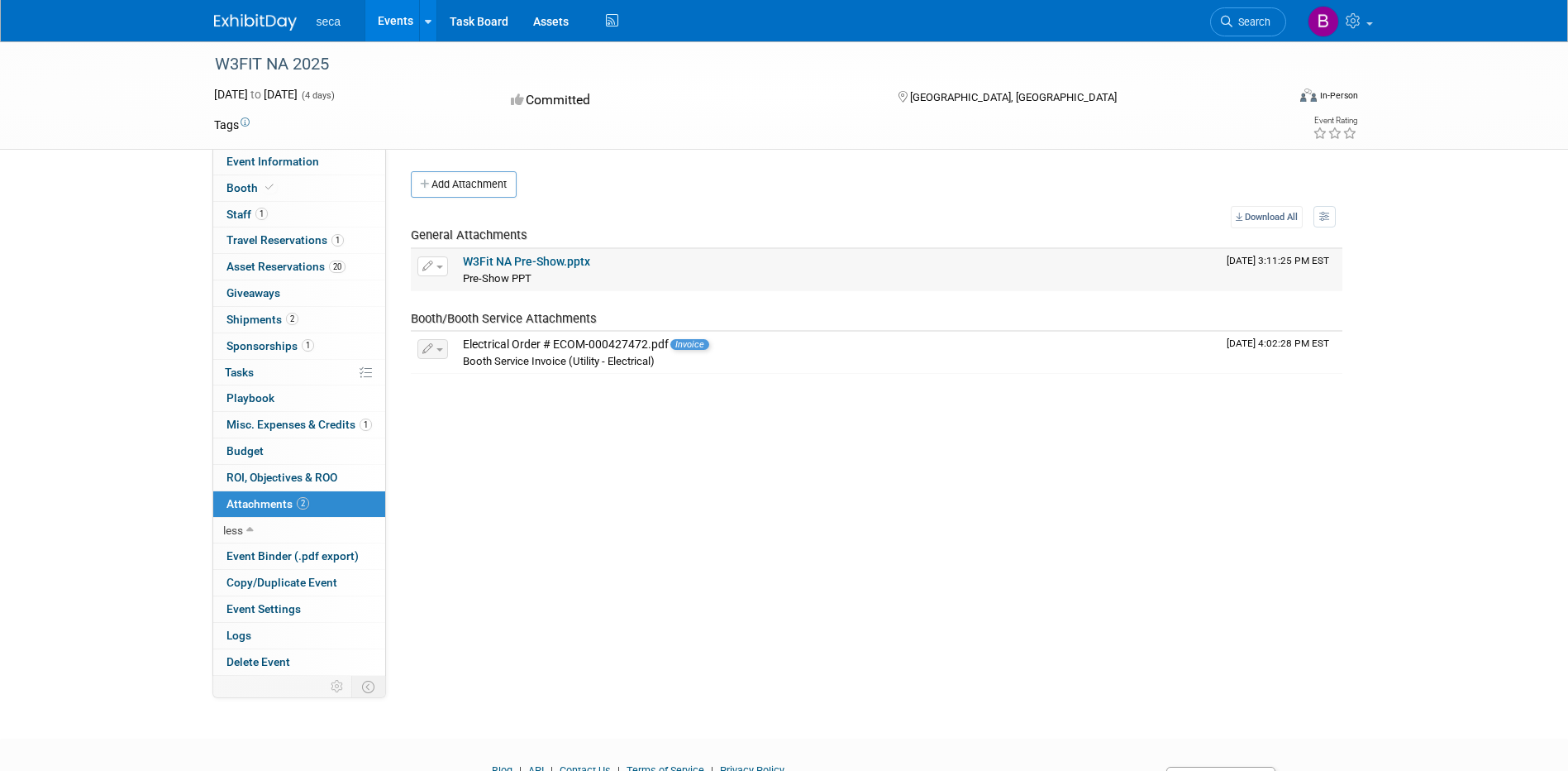
click at [544, 261] on link "W3Fit NA Pre-Show.pptx" at bounding box center [526, 260] width 127 height 13
